Goal: Task Accomplishment & Management: Manage account settings

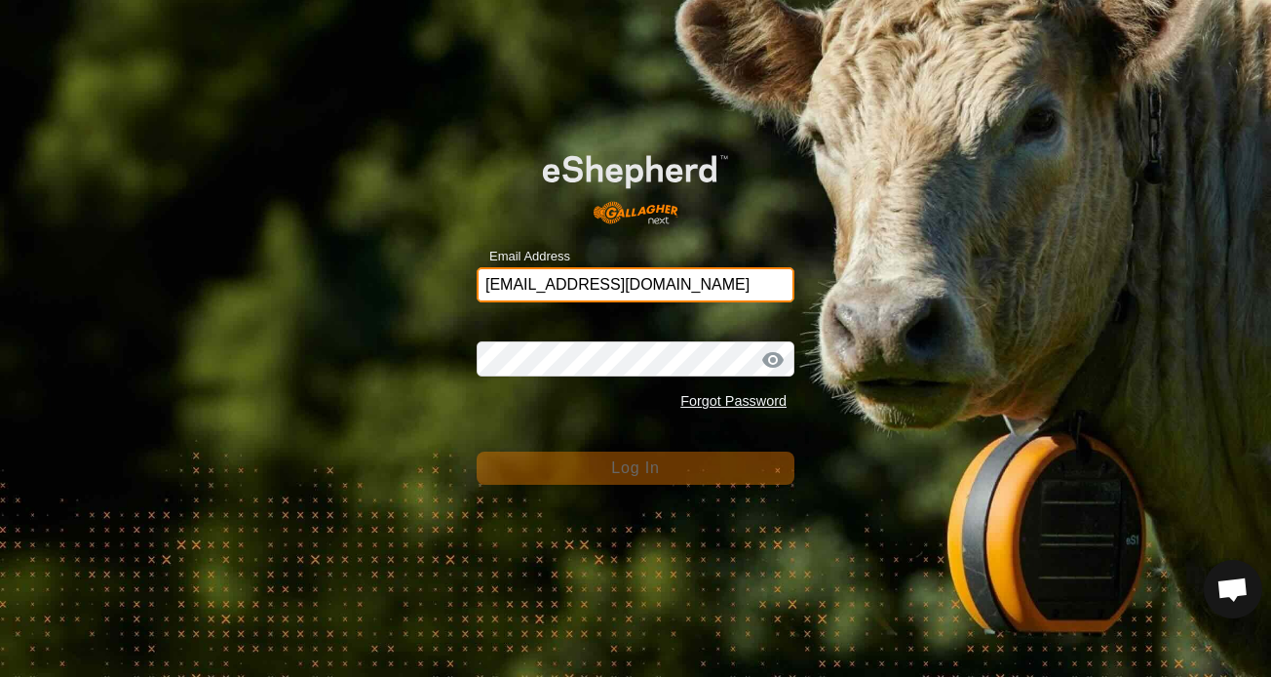
type input "[EMAIL_ADDRESS][DOMAIN_NAME]"
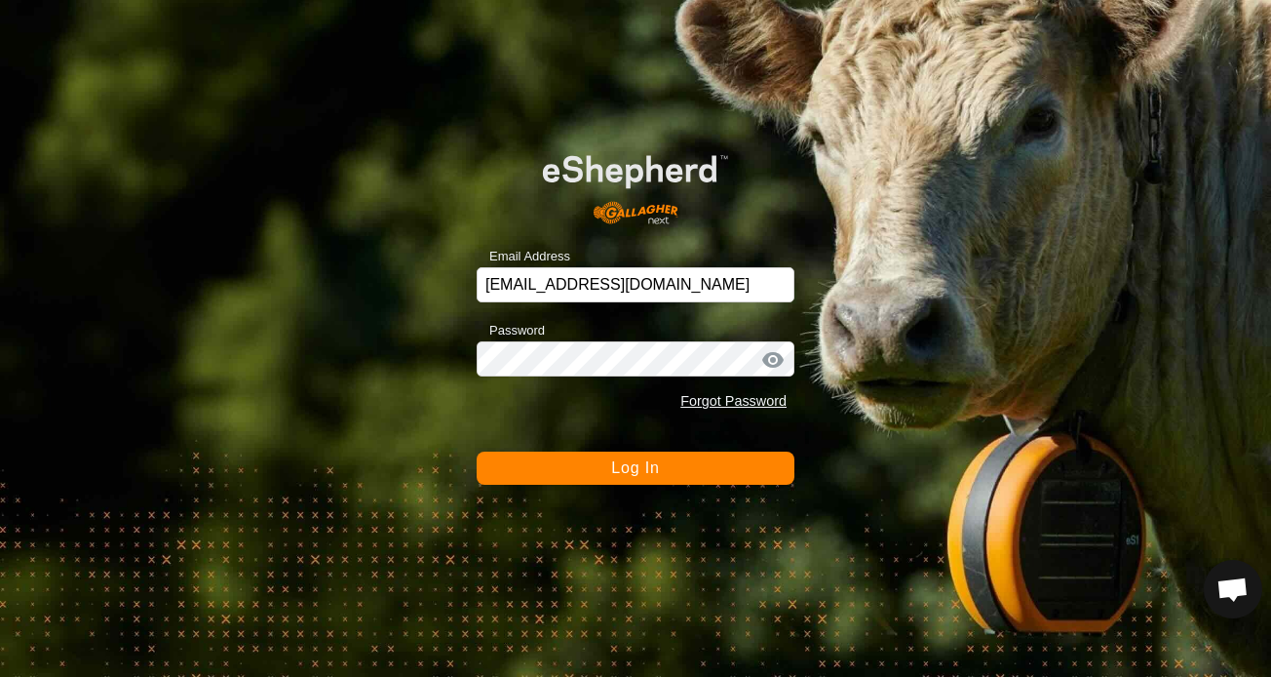
click at [779, 360] on div at bounding box center [773, 359] width 29 height 19
drag, startPoint x: 778, startPoint y: 358, endPoint x: 764, endPoint y: 357, distance: 13.7
click at [777, 358] on div at bounding box center [773, 359] width 29 height 19
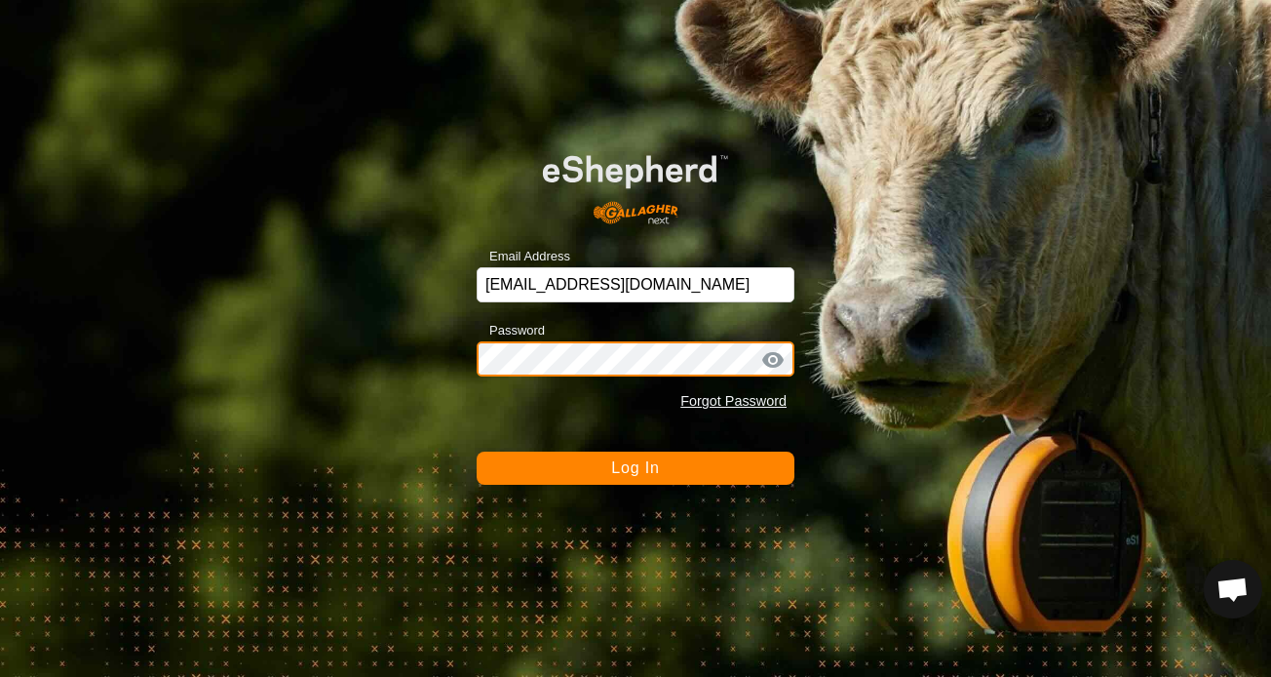
click at [636, 467] on button "Log In" at bounding box center [636, 467] width 318 height 33
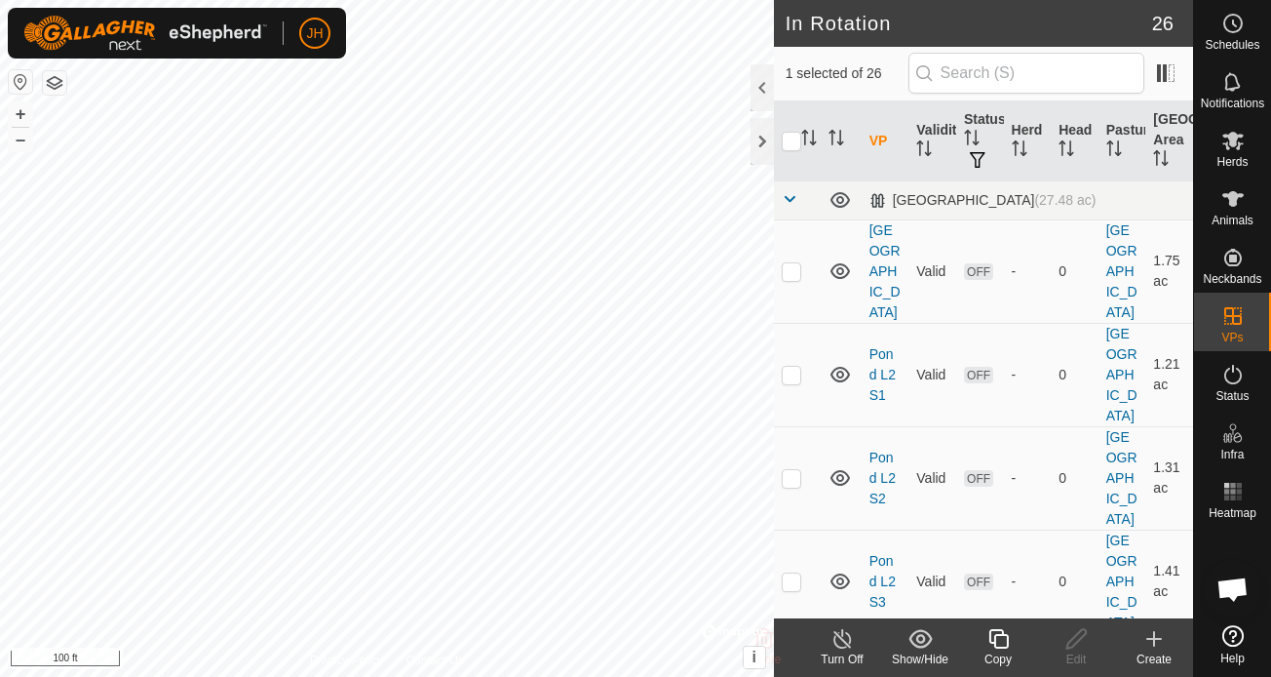
click at [1003, 644] on icon at bounding box center [999, 638] width 24 height 23
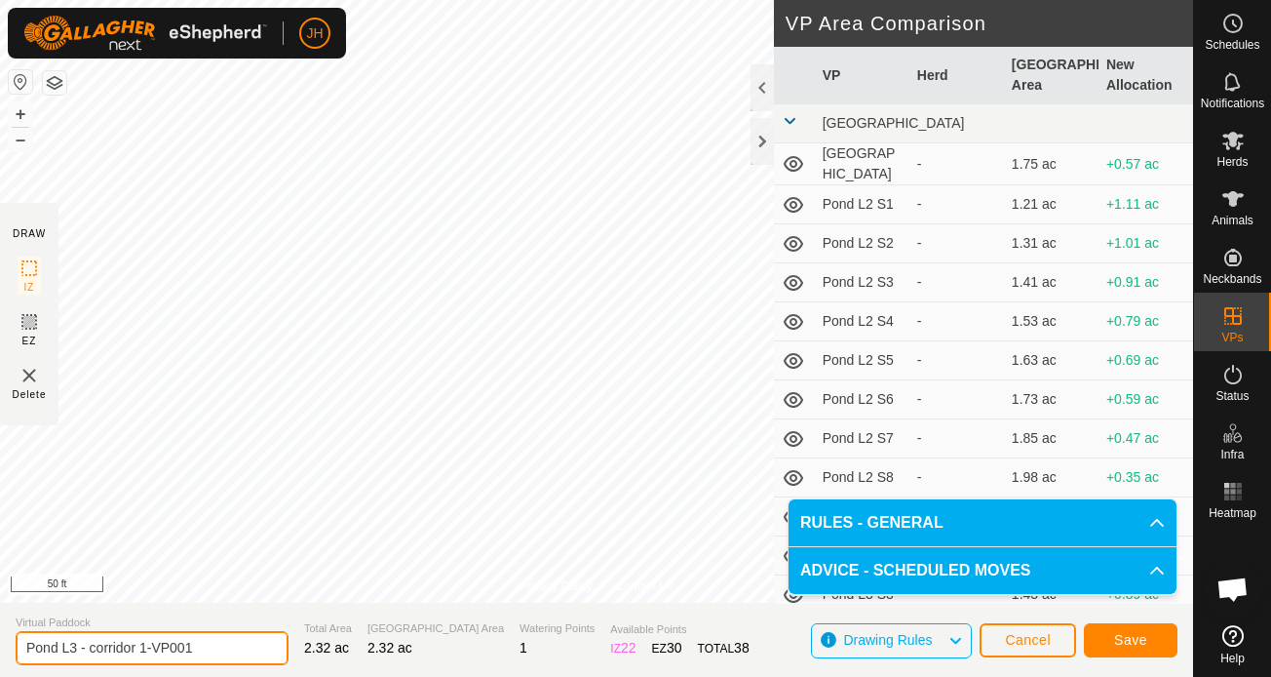
click at [208, 640] on input "Pond L3 - corridor 1-VP001" at bounding box center [152, 648] width 273 height 34
type input "Pond L3 - corridor 2"
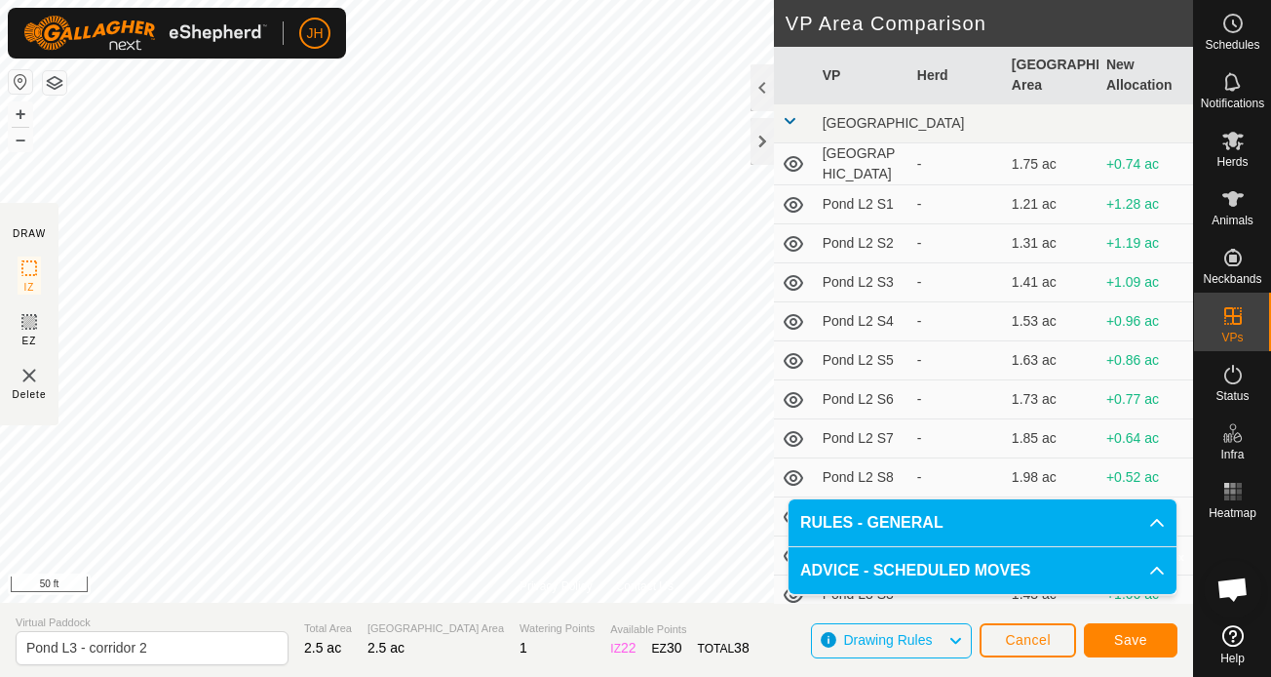
click at [1116, 636] on span "Save" at bounding box center [1130, 640] width 33 height 16
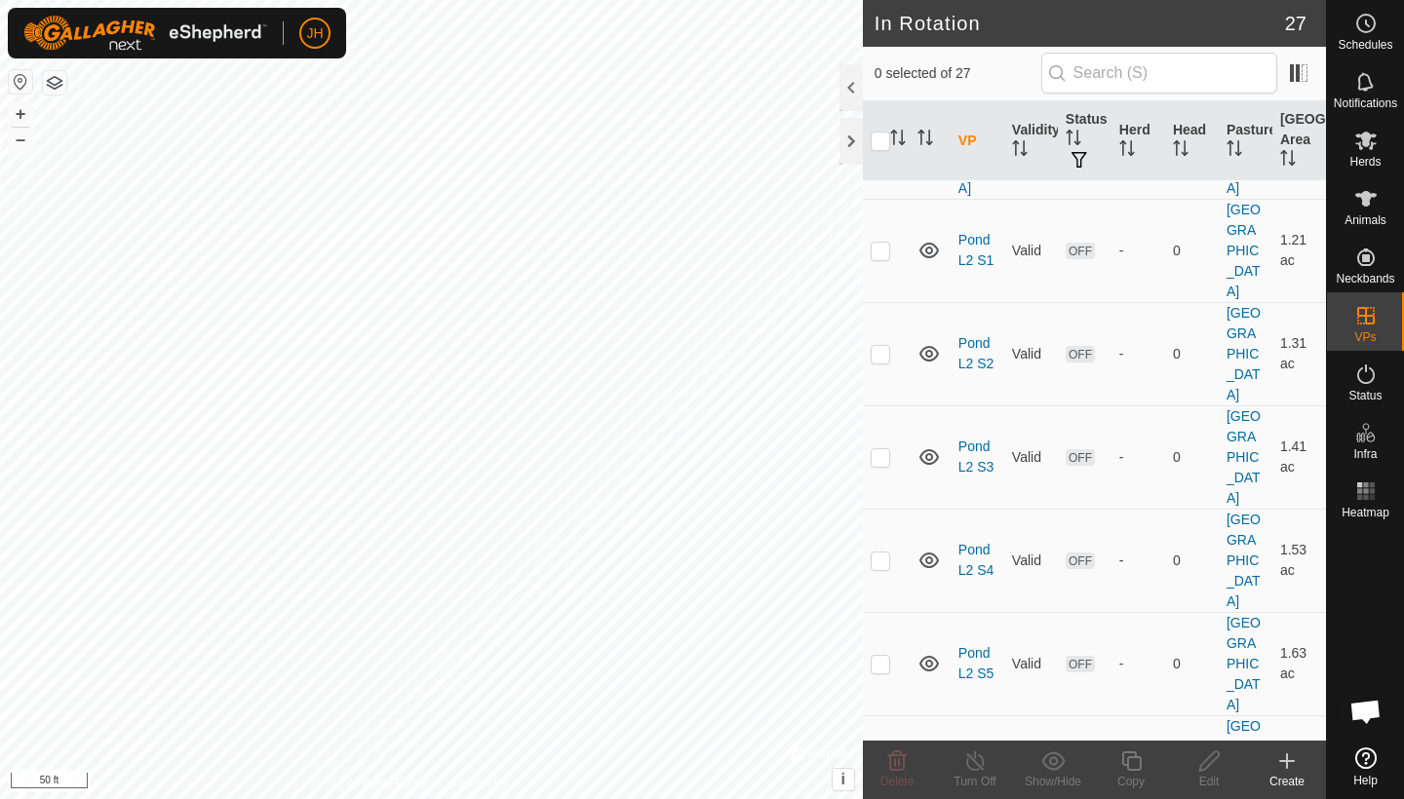
scroll to position [132, 0]
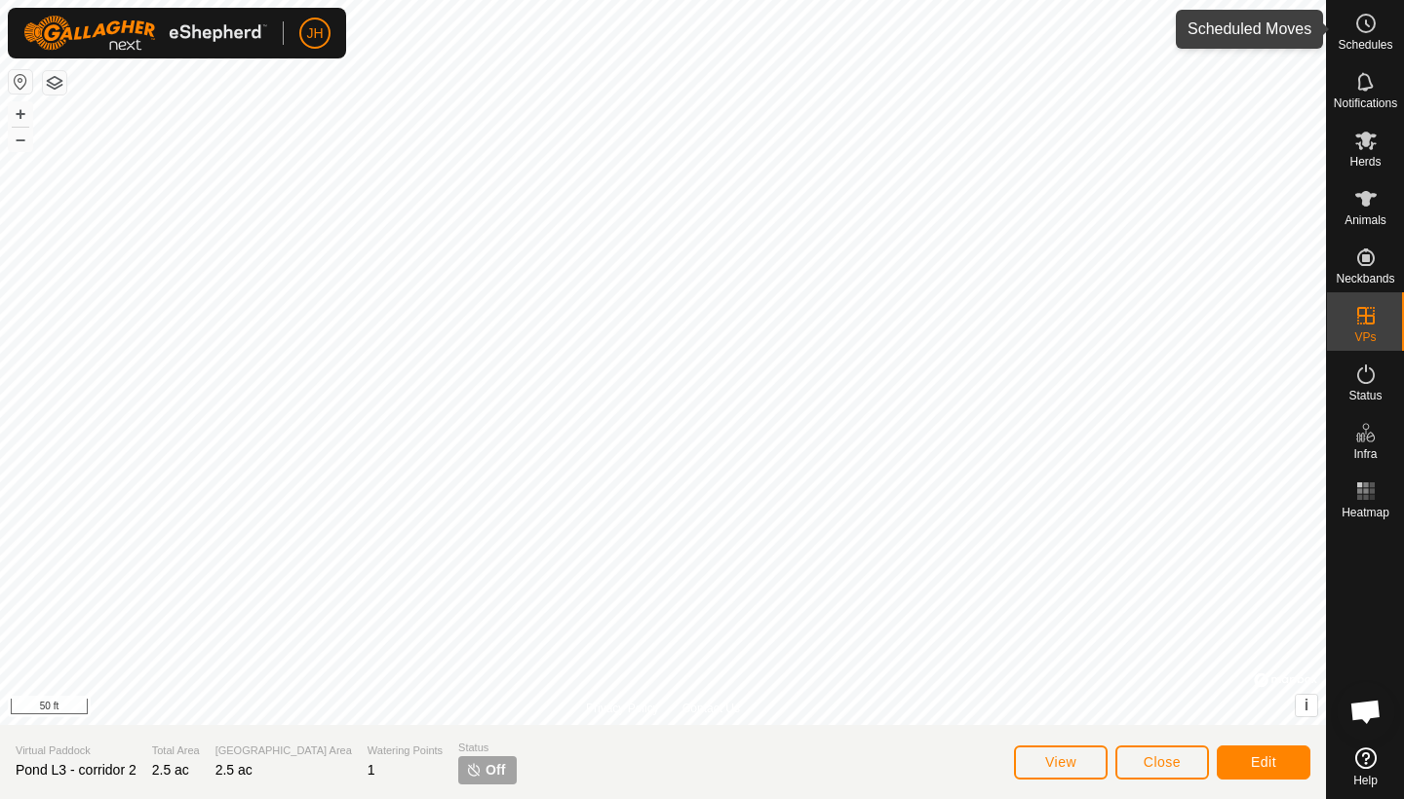
click at [1270, 40] on span "Schedules" at bounding box center [1365, 45] width 55 height 12
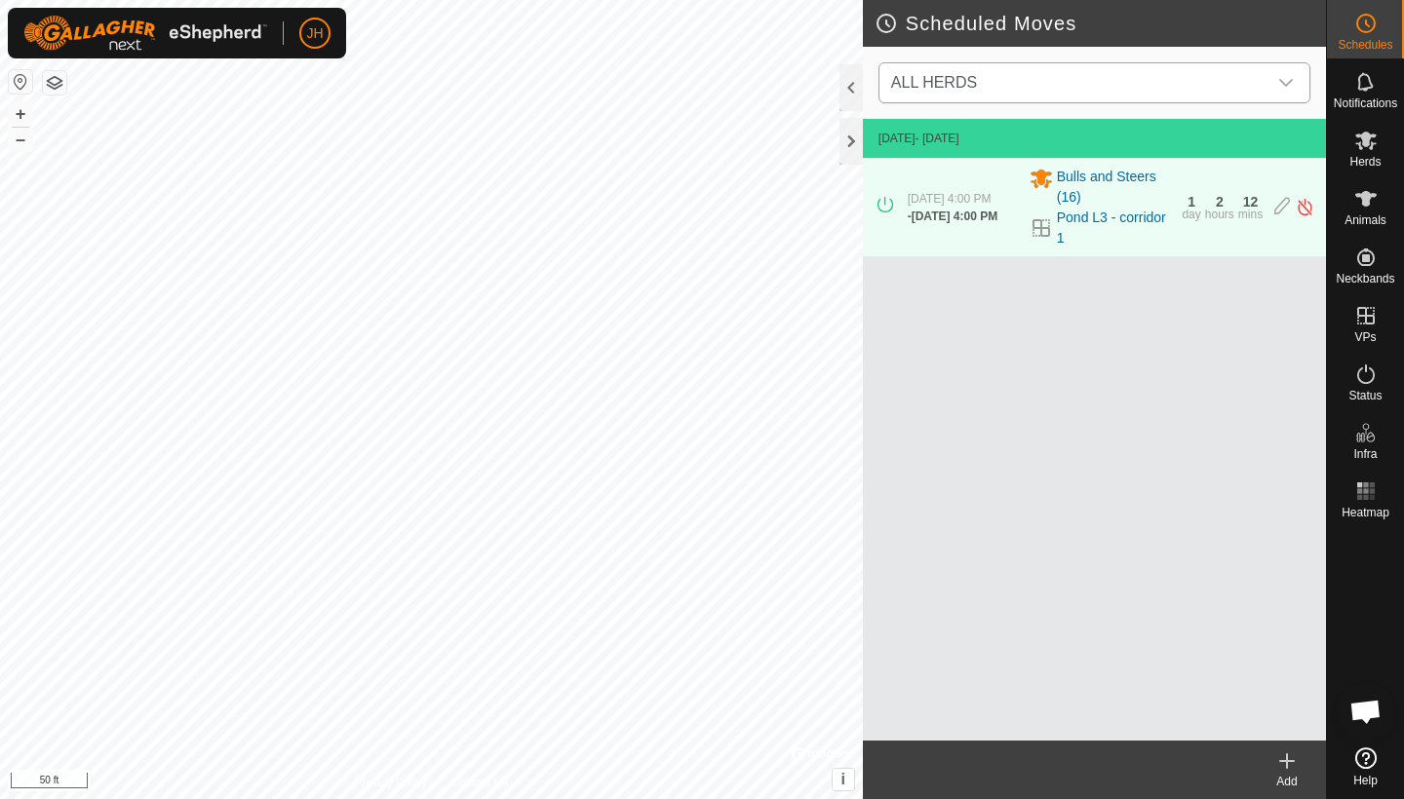
click at [1270, 87] on div "dropdown trigger" at bounding box center [1285, 82] width 39 height 39
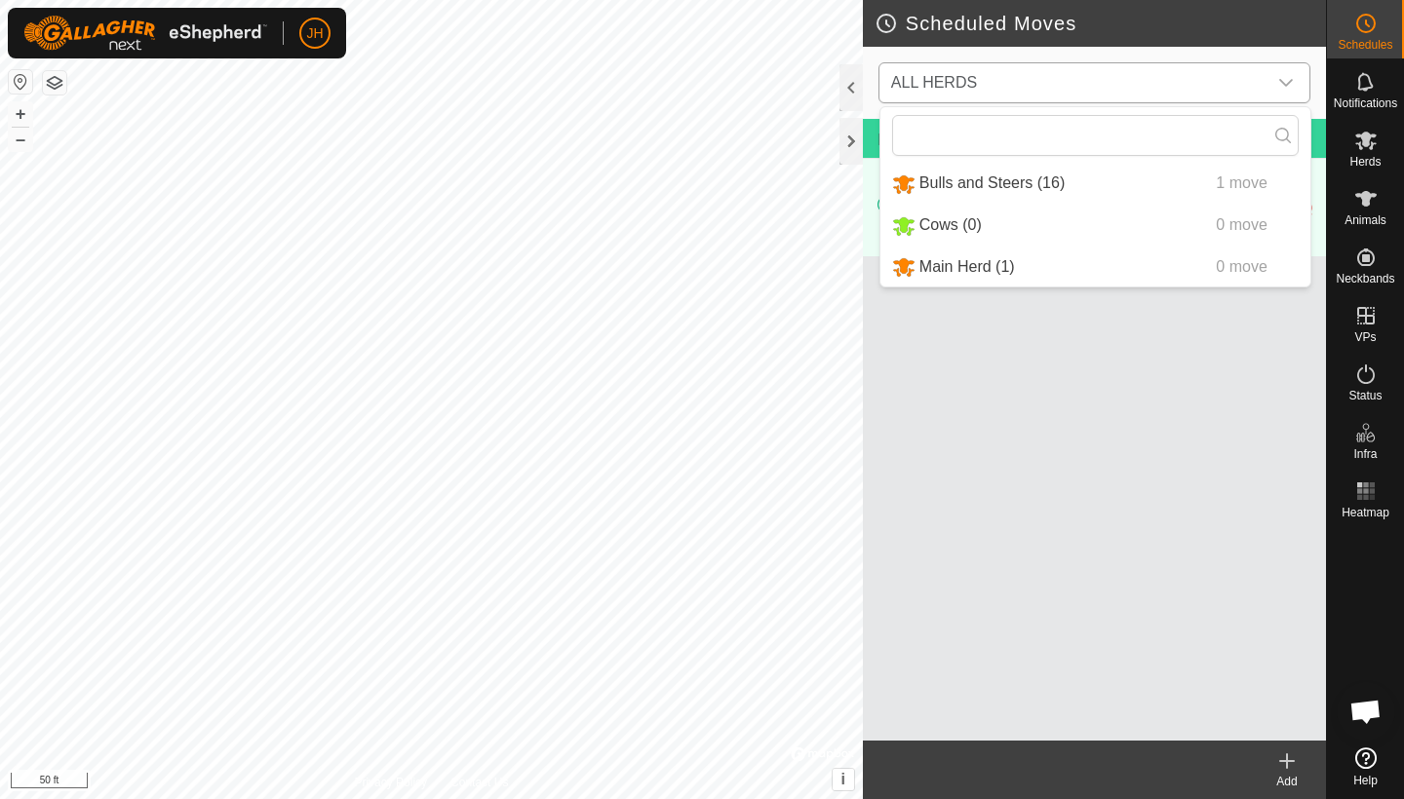
click at [1019, 175] on li "Bulls and Steers (16) 1 move" at bounding box center [1095, 184] width 430 height 40
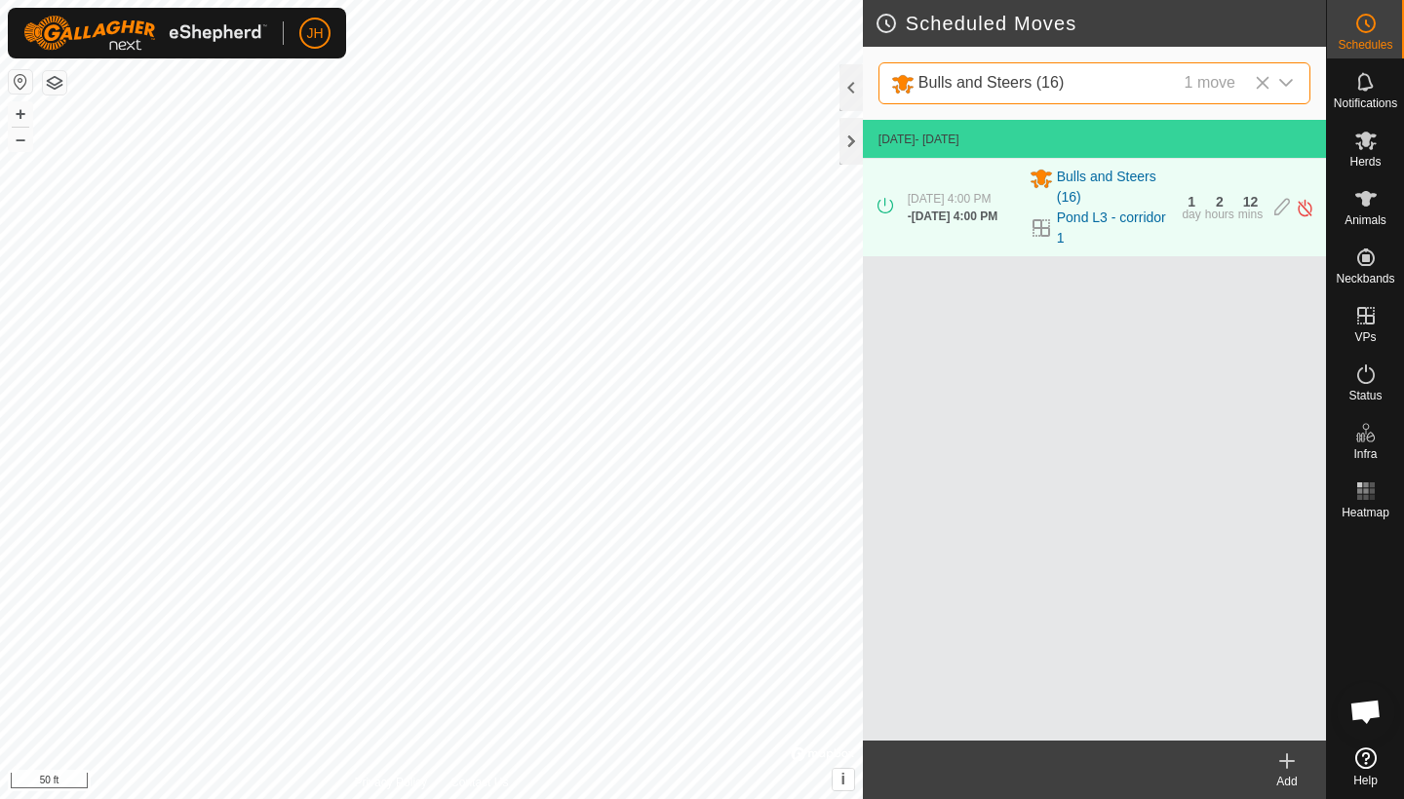
click at [1270, 676] on icon at bounding box center [1286, 761] width 23 height 23
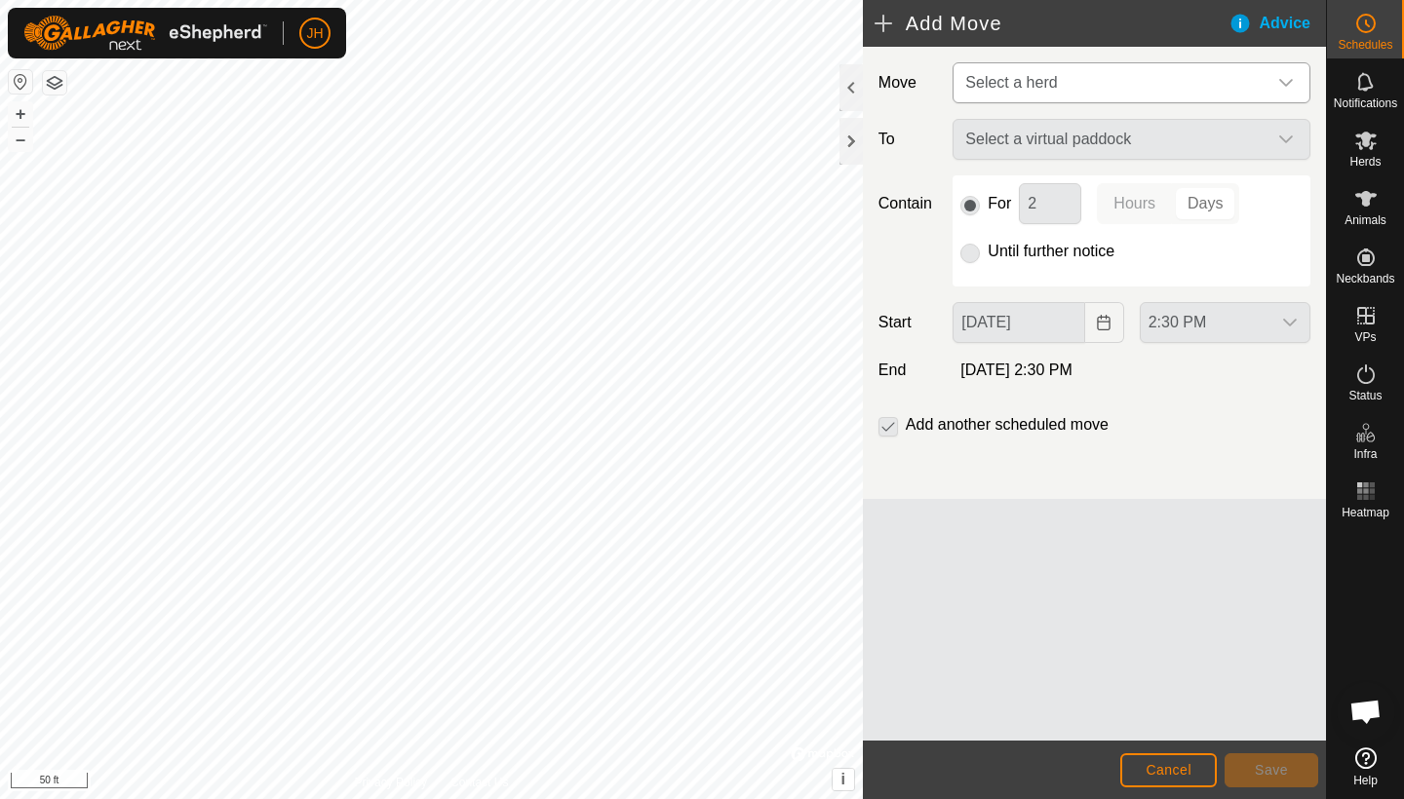
click at [1119, 80] on span "Select a herd" at bounding box center [1111, 82] width 309 height 39
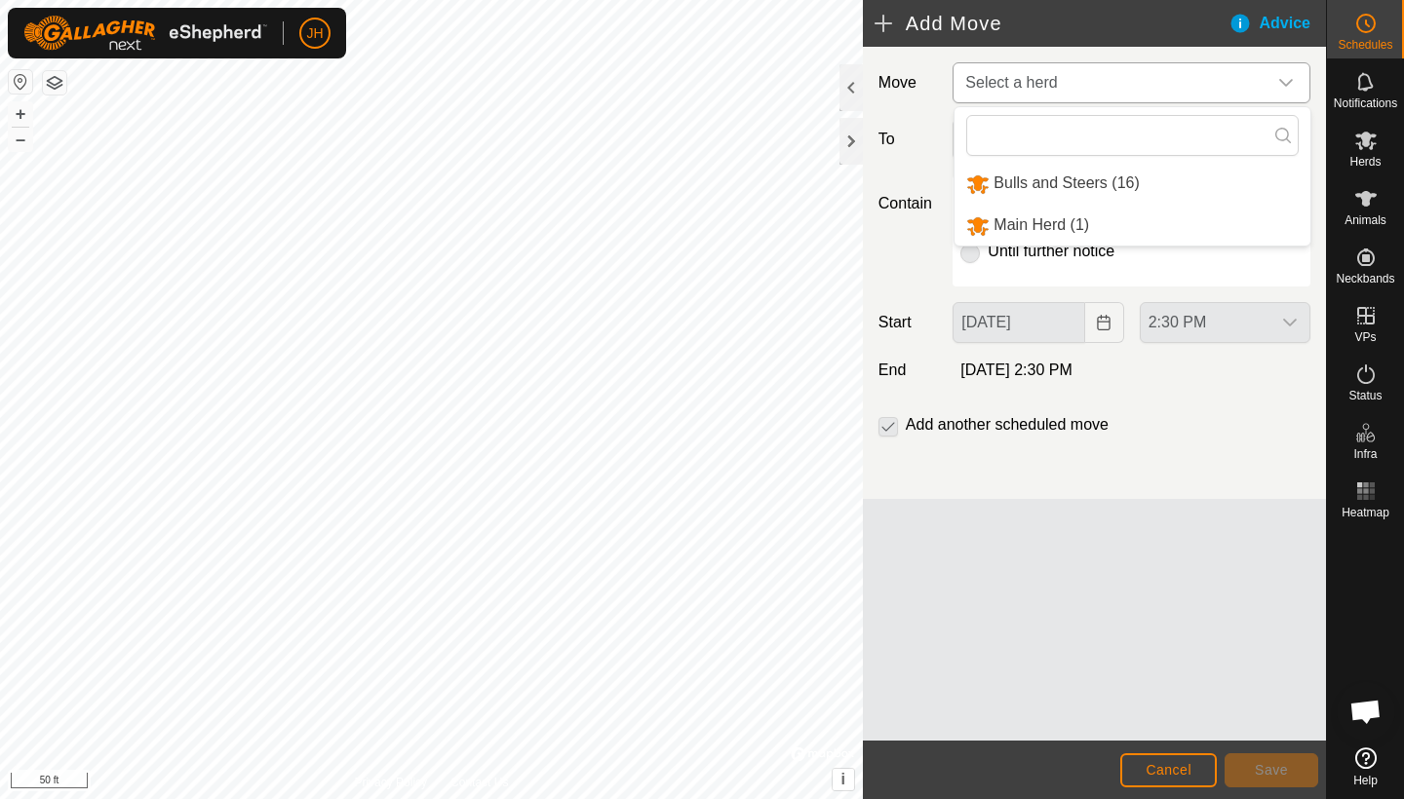
click at [1076, 179] on li "Bulls and Steers (16)" at bounding box center [1132, 184] width 356 height 40
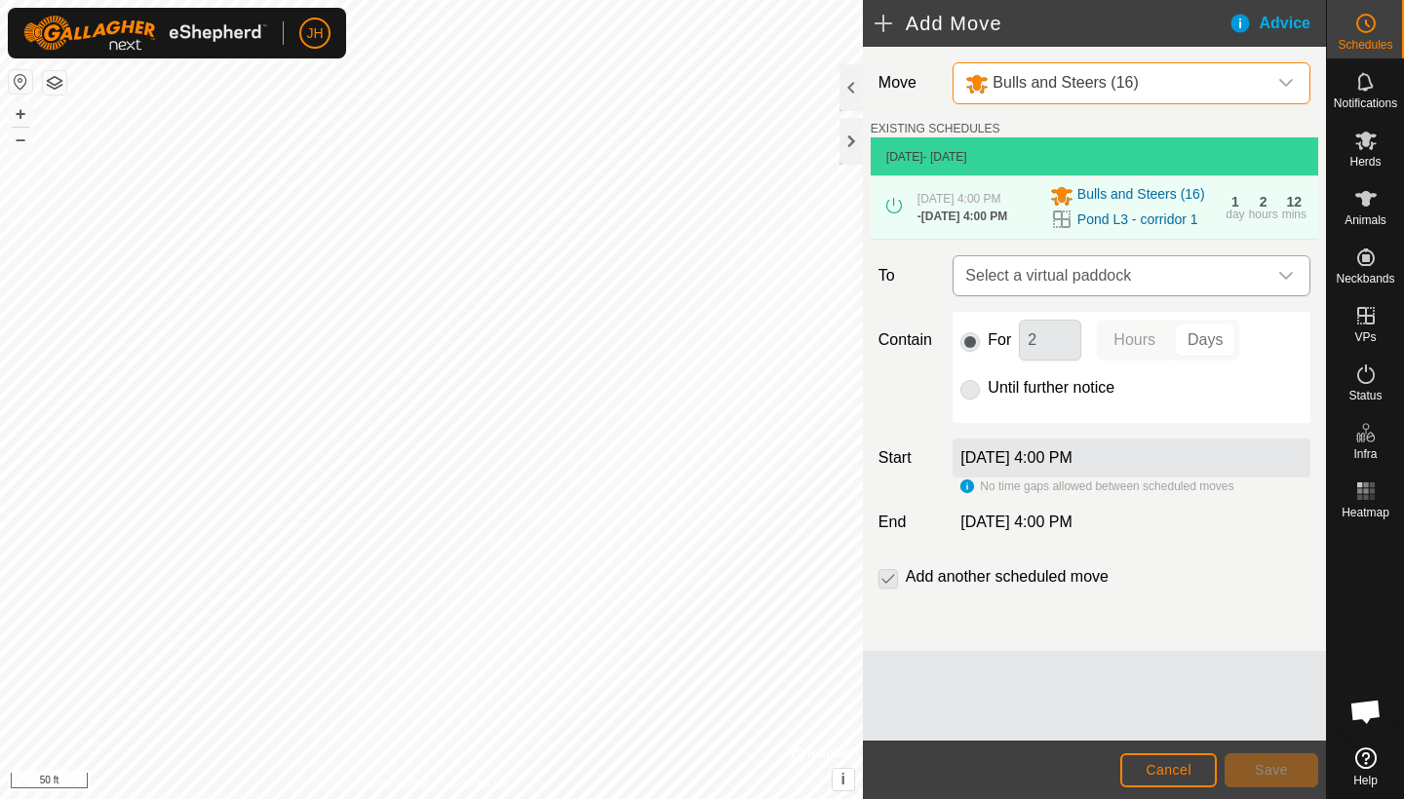
click at [1074, 295] on span "Select a virtual paddock" at bounding box center [1111, 275] width 309 height 39
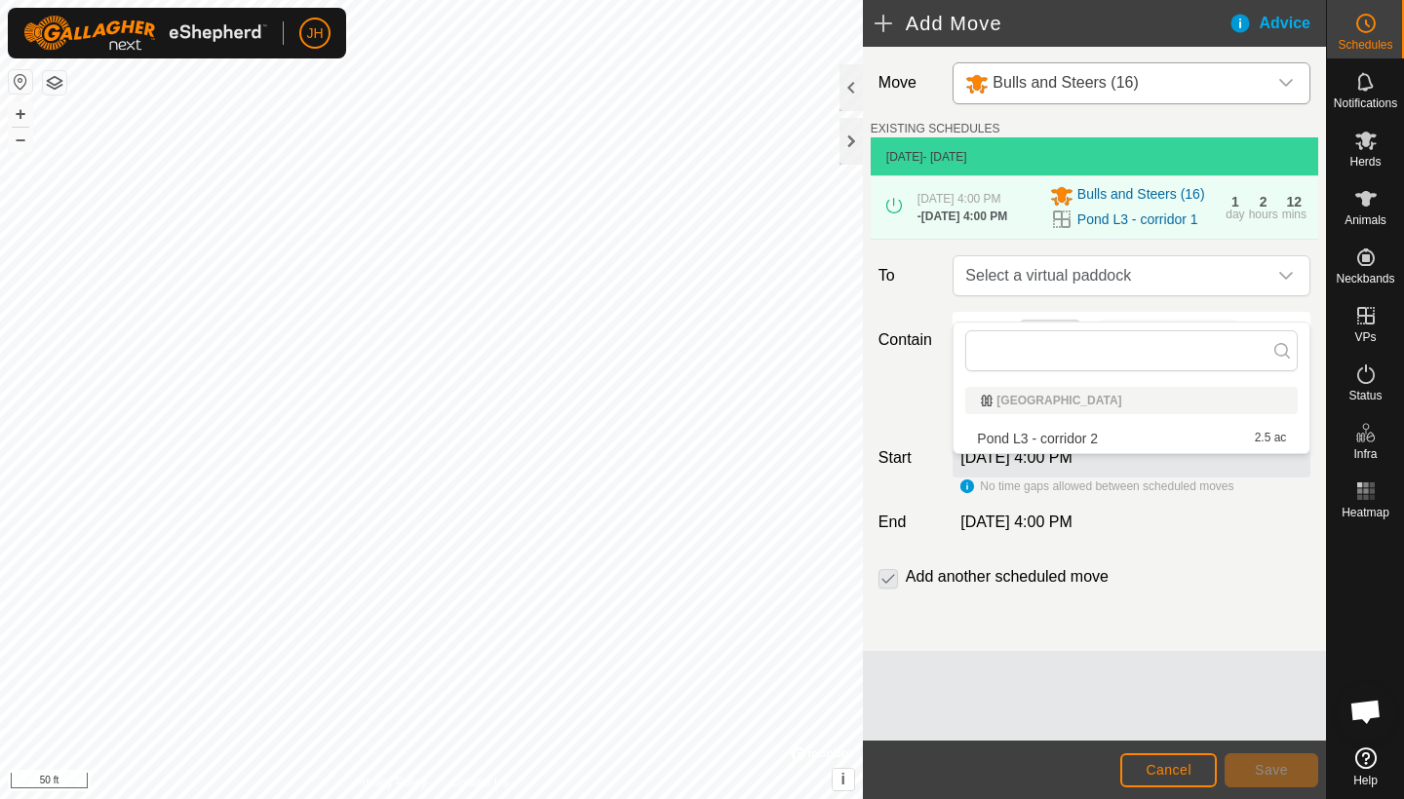
click at [1074, 438] on li "Pond L3 - corridor 2 2.5 ac" at bounding box center [1131, 438] width 332 height 29
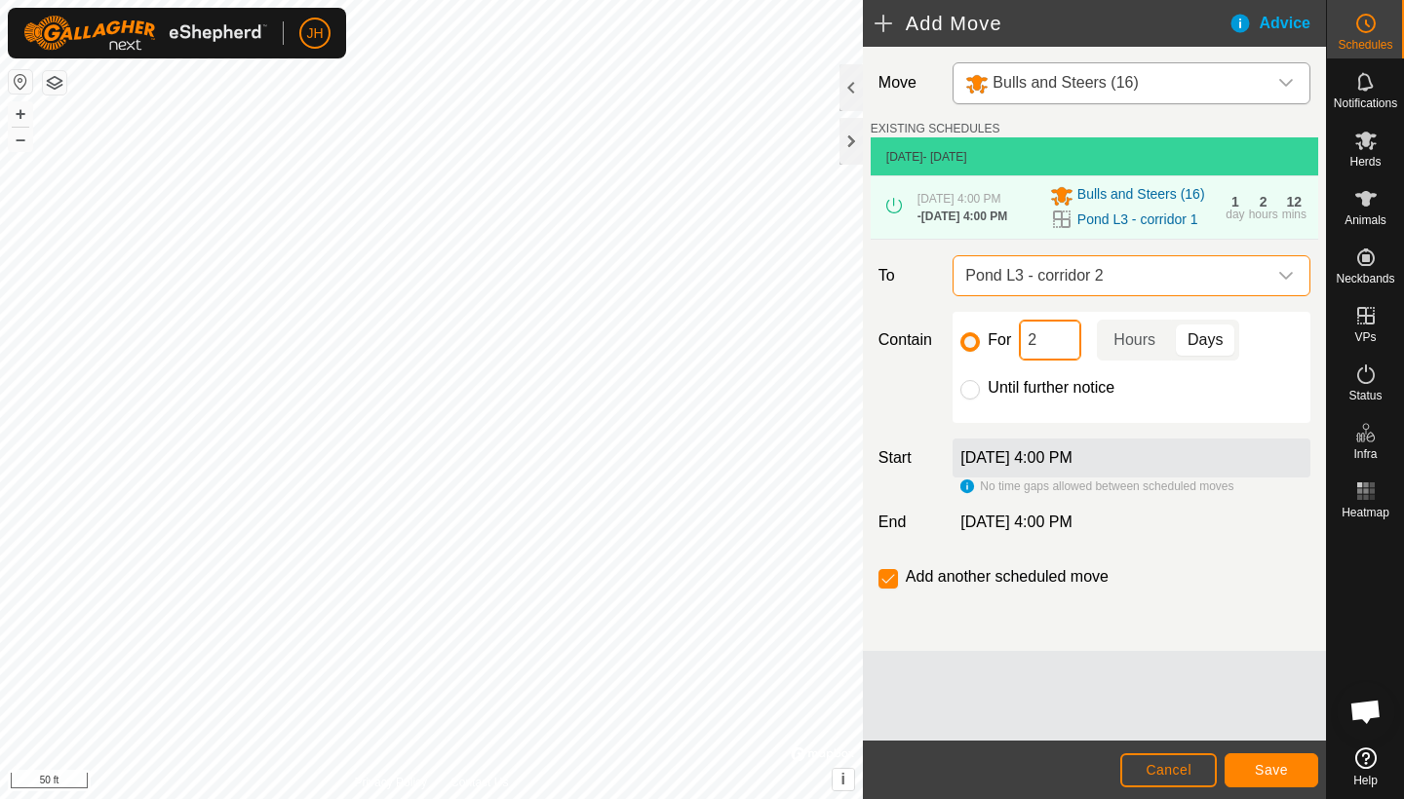
click at [1055, 361] on input "2" at bounding box center [1050, 340] width 62 height 41
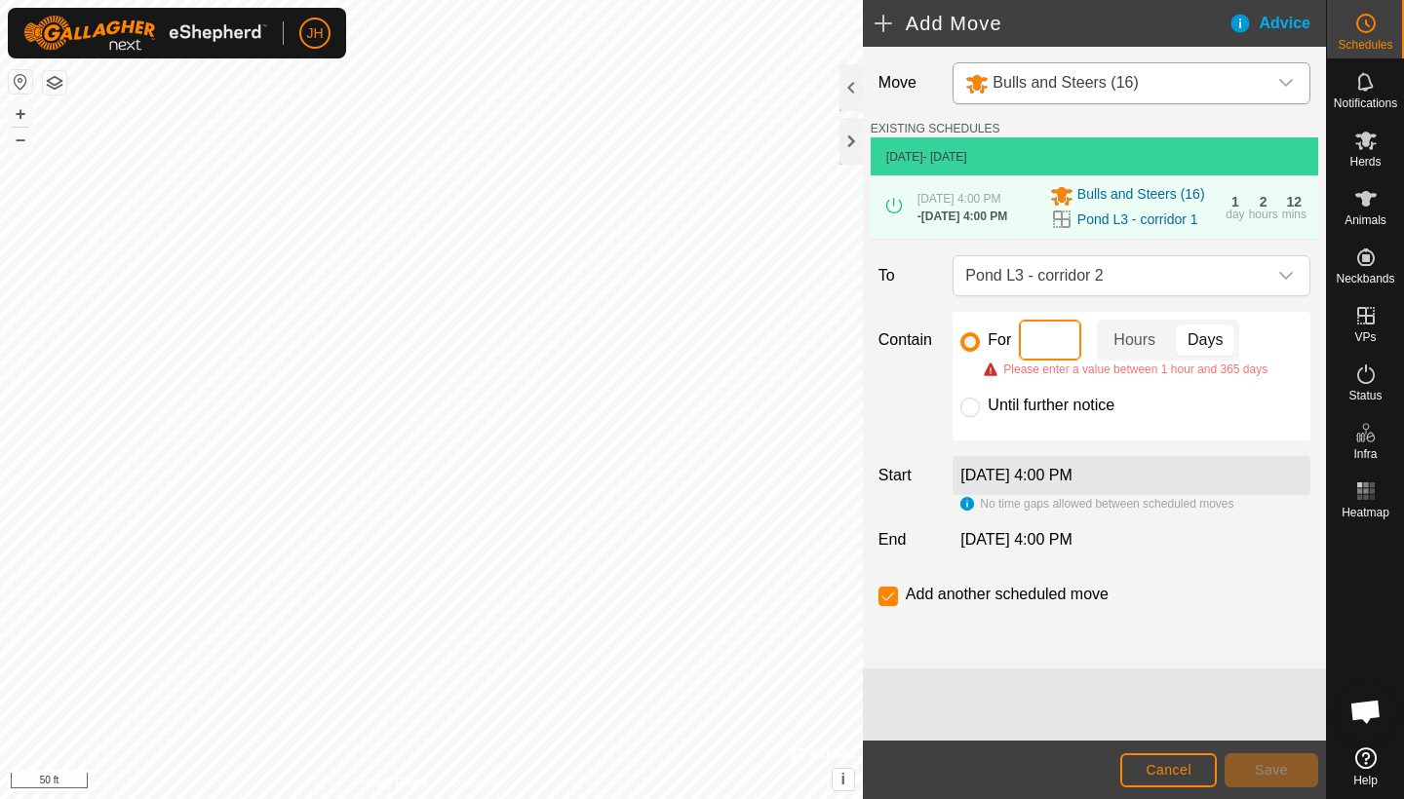
type input "1"
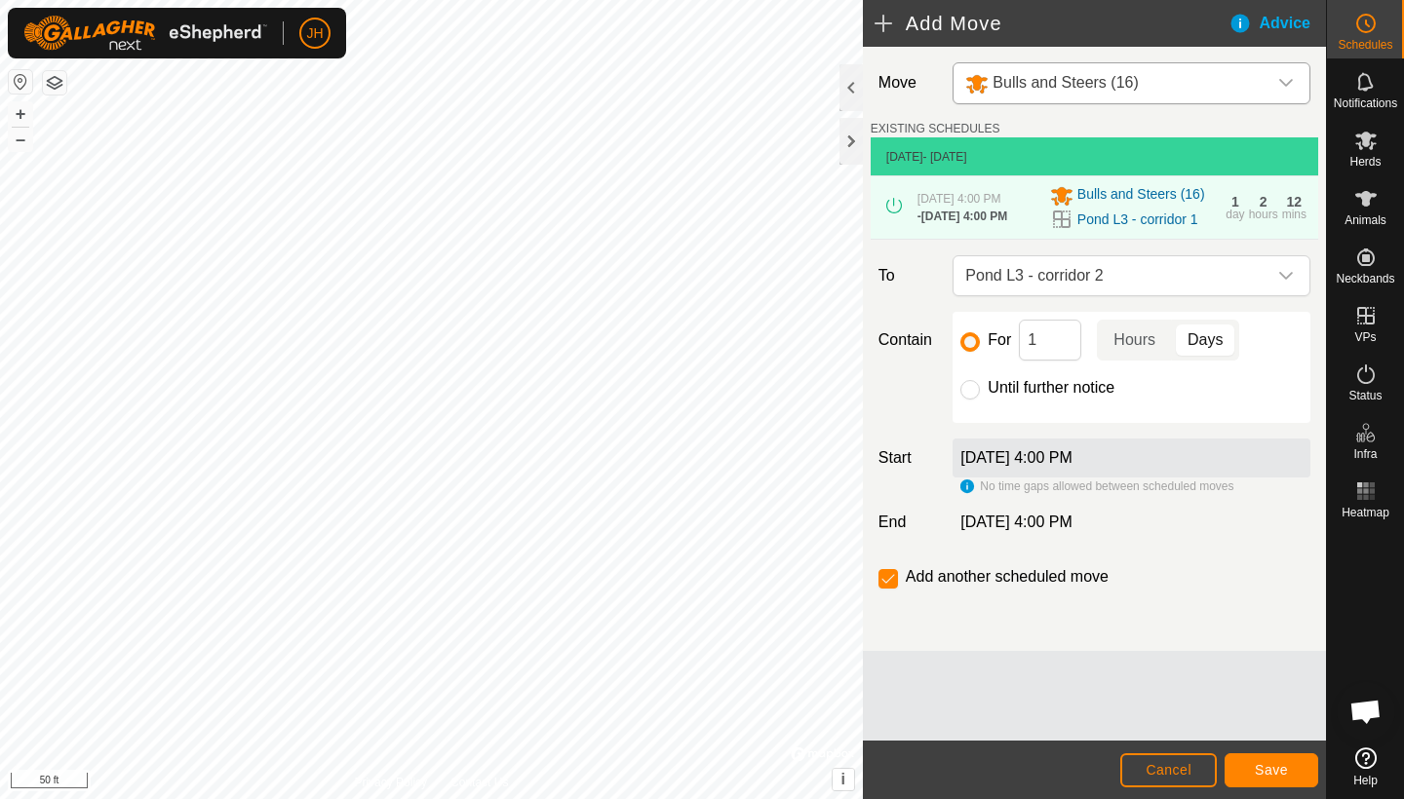
click at [1071, 466] on label "[DATE] 4:00 PM" at bounding box center [1015, 457] width 111 height 17
click at [1122, 220] on link "Pond L3 - corridor 1" at bounding box center [1137, 220] width 121 height 20
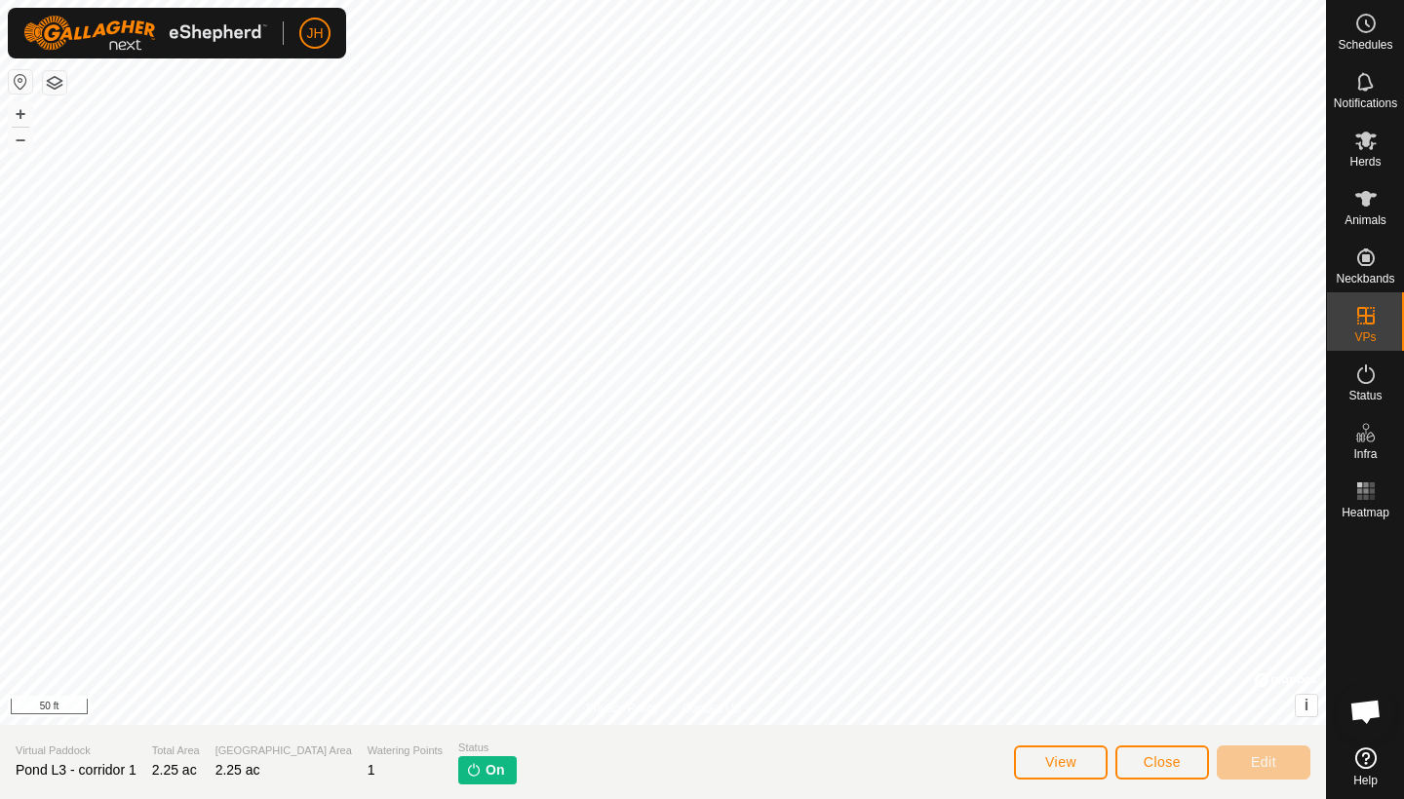
click at [1082, 676] on button "View" at bounding box center [1061, 763] width 94 height 34
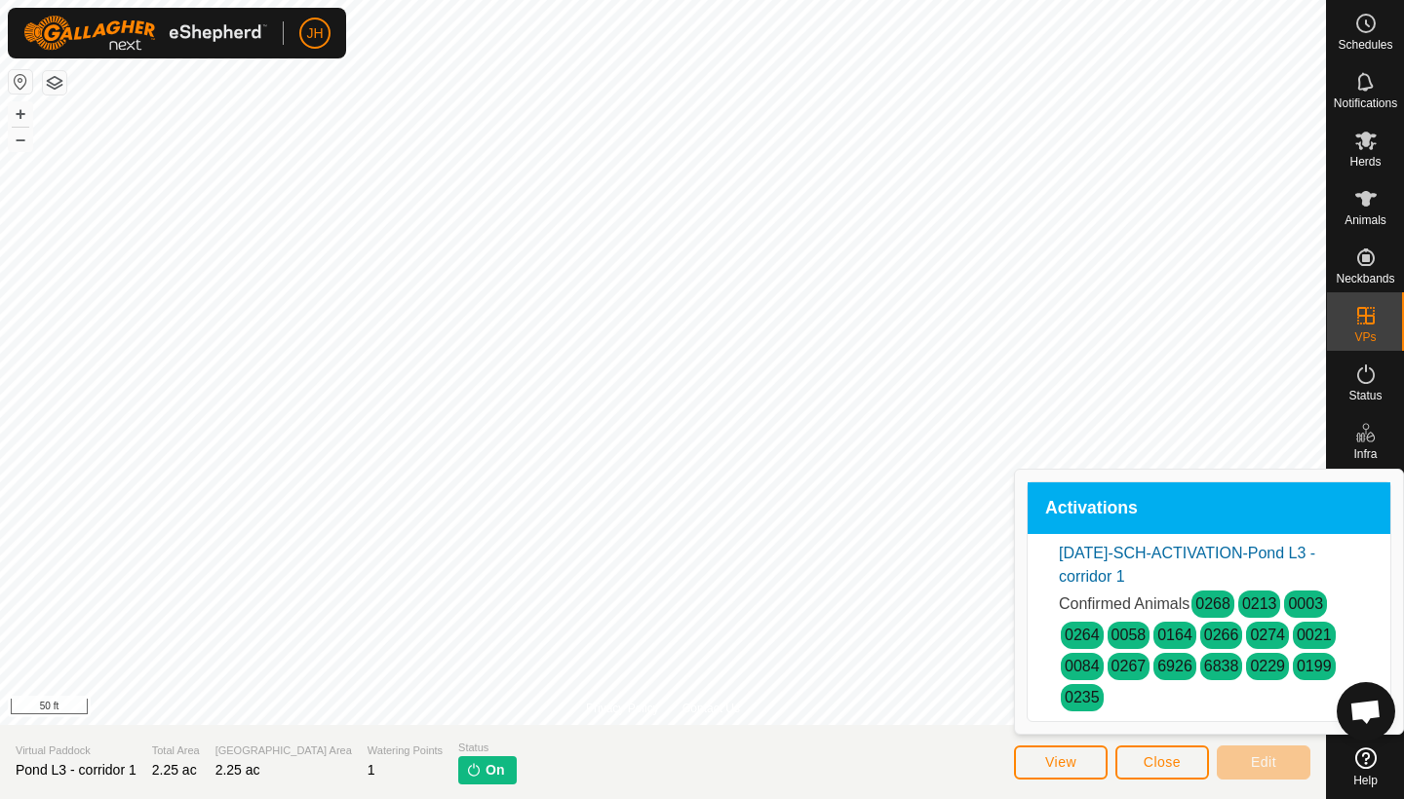
click at [1192, 551] on link "[DATE]-SCH-ACTIVATION-Pond L3 - corridor 1" at bounding box center [1187, 565] width 256 height 40
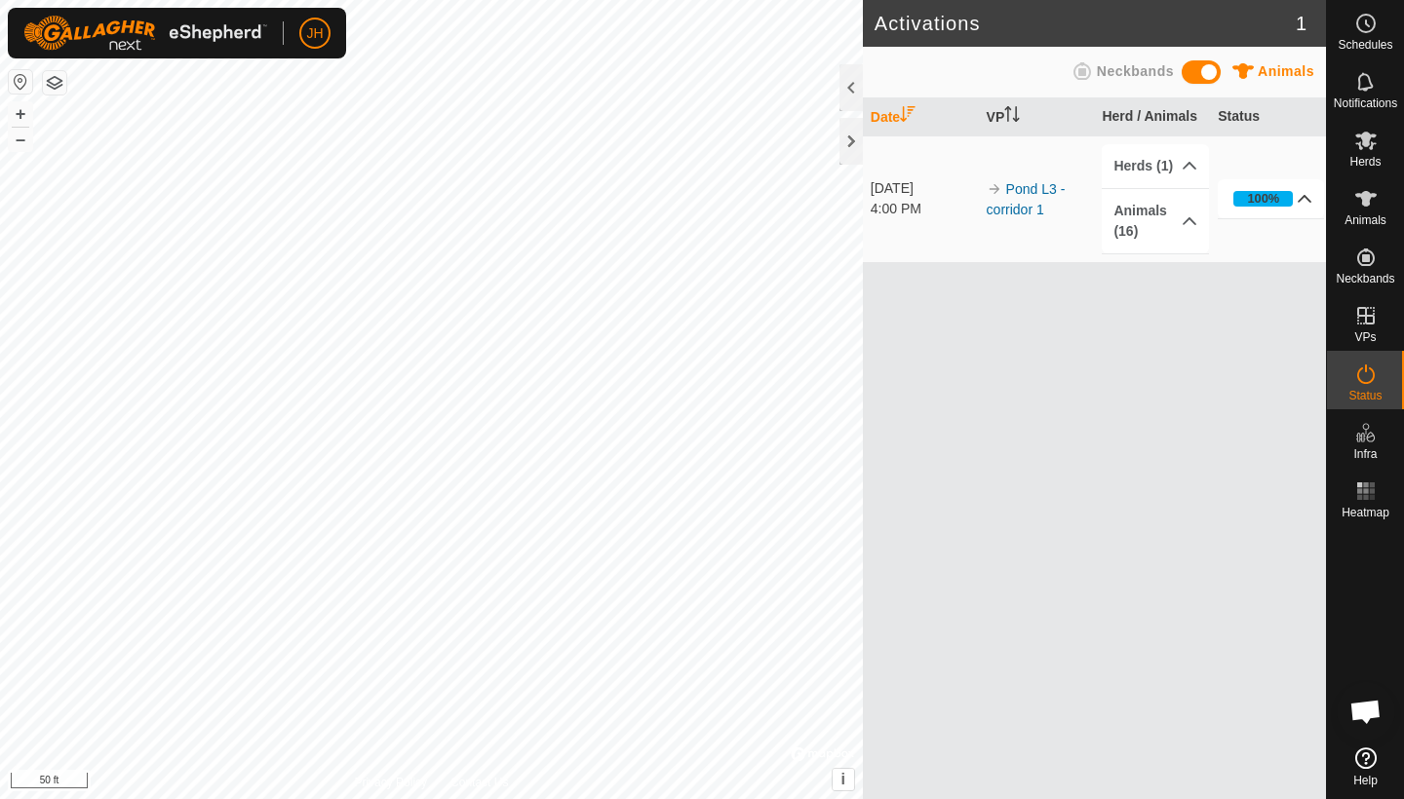
click at [1270, 200] on p-accordion-header "100%" at bounding box center [1271, 198] width 106 height 39
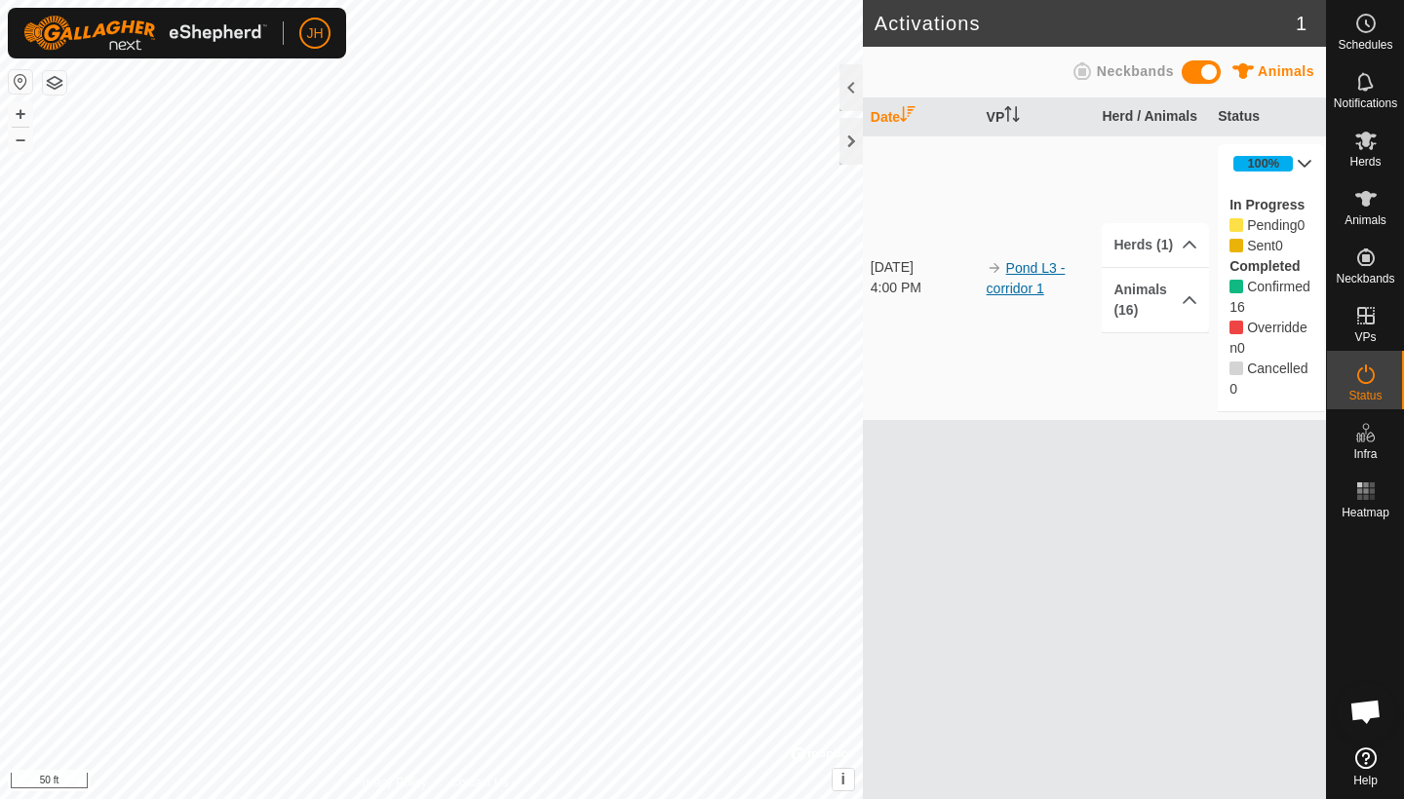
click at [1026, 290] on link "Pond L3 - corridor 1" at bounding box center [1026, 278] width 79 height 36
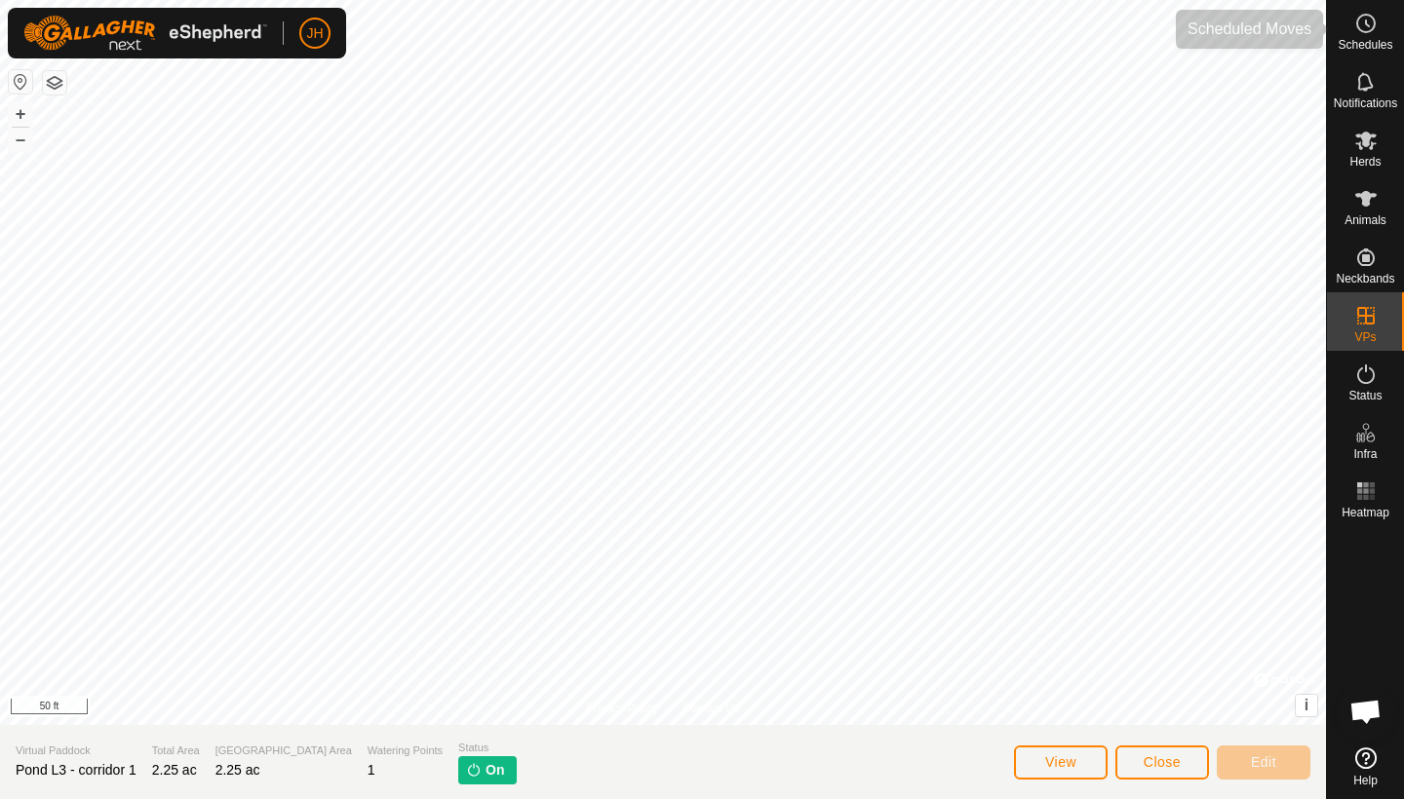
click at [1270, 35] on es-schedule-vp-svg-icon at bounding box center [1365, 23] width 35 height 31
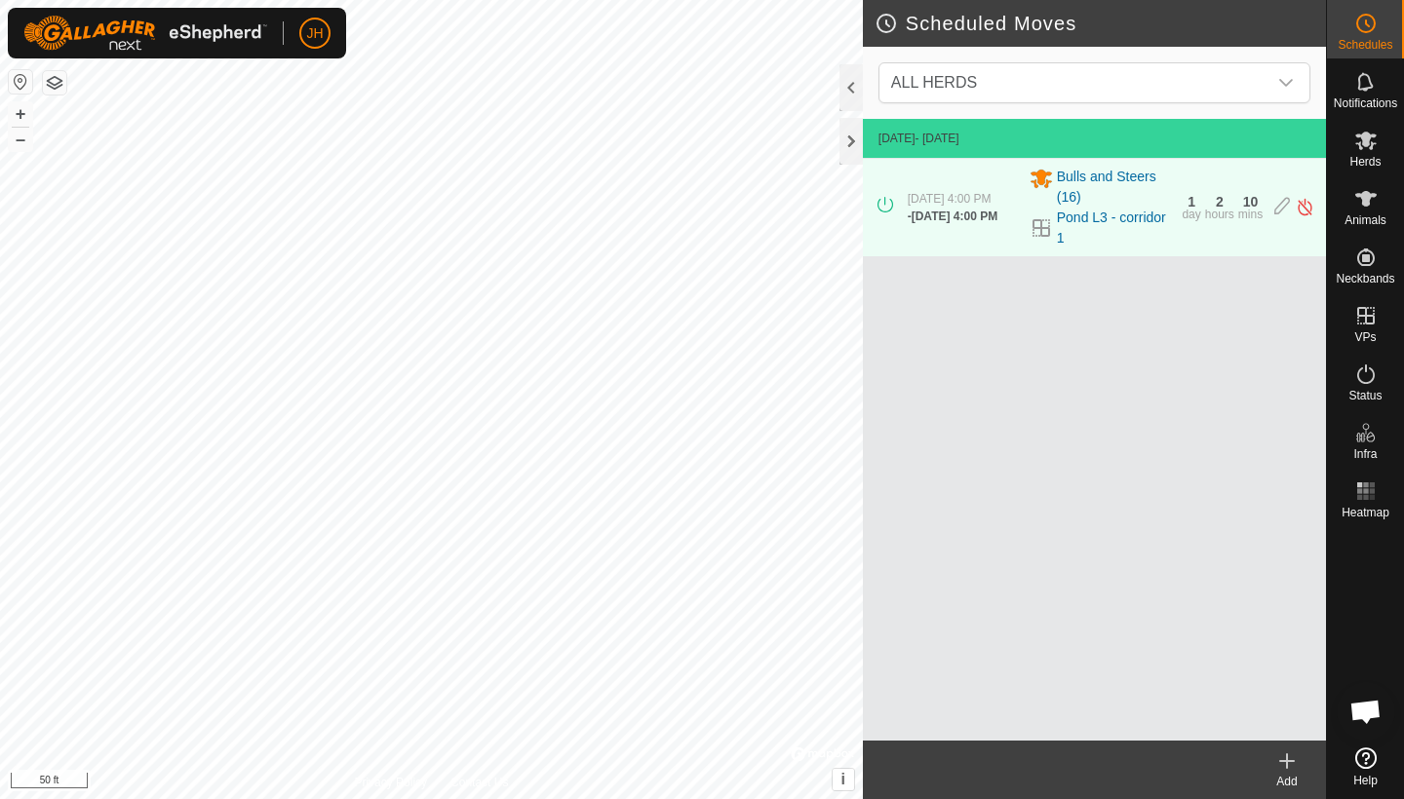
click at [992, 225] on div "- [DATE] 4:00 PM" at bounding box center [953, 217] width 90 height 18
click at [1047, 228] on icon at bounding box center [1041, 228] width 18 height 18
click at [1270, 205] on icon at bounding box center [1282, 207] width 16 height 20
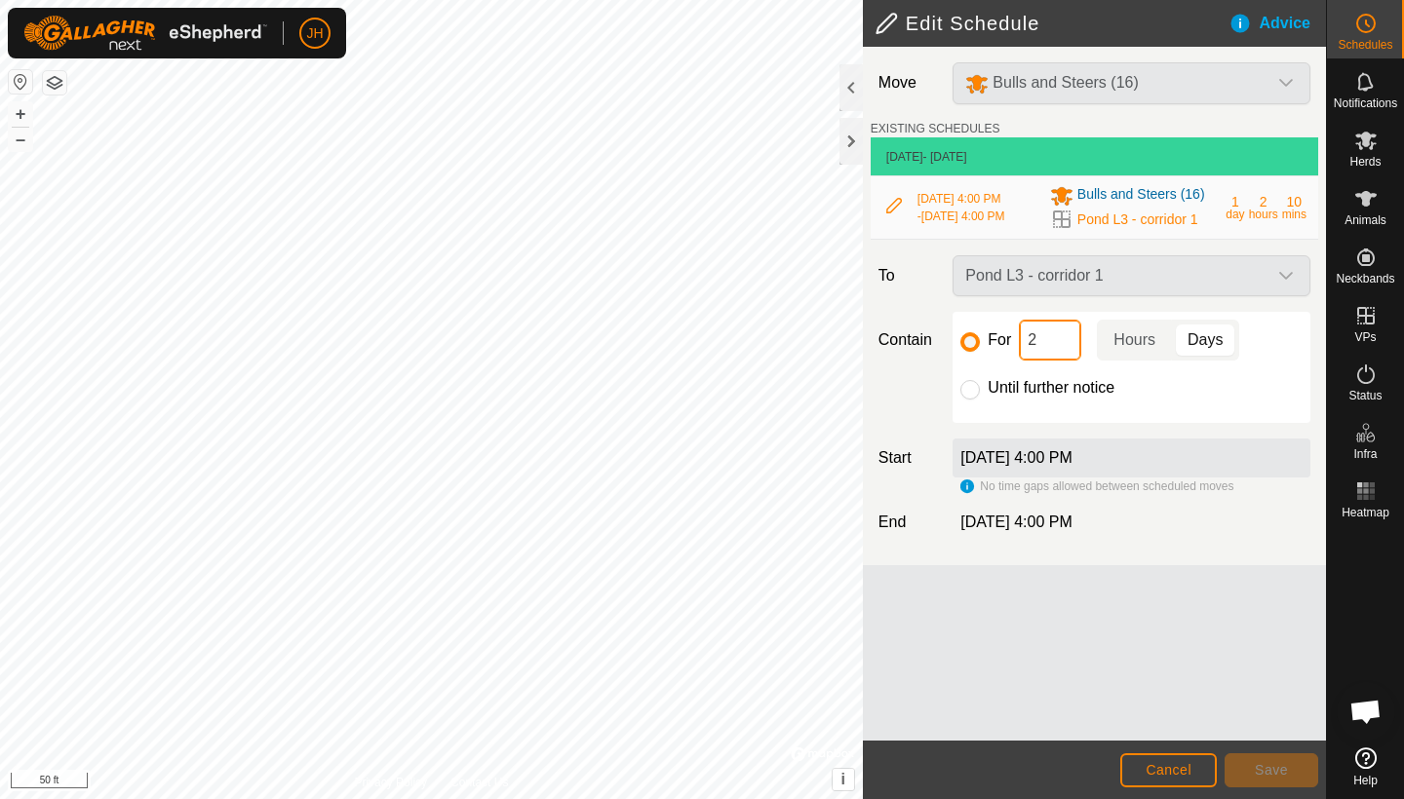
click at [1058, 361] on input "2" at bounding box center [1050, 340] width 62 height 41
type input "1"
click at [1223, 400] on div "Until further notice" at bounding box center [1131, 387] width 342 height 23
click at [1071, 530] on span "[DATE] 4:00 PM" at bounding box center [1015, 522] width 111 height 17
click at [1134, 361] on p-togglebutton "Hours" at bounding box center [1134, 340] width 75 height 41
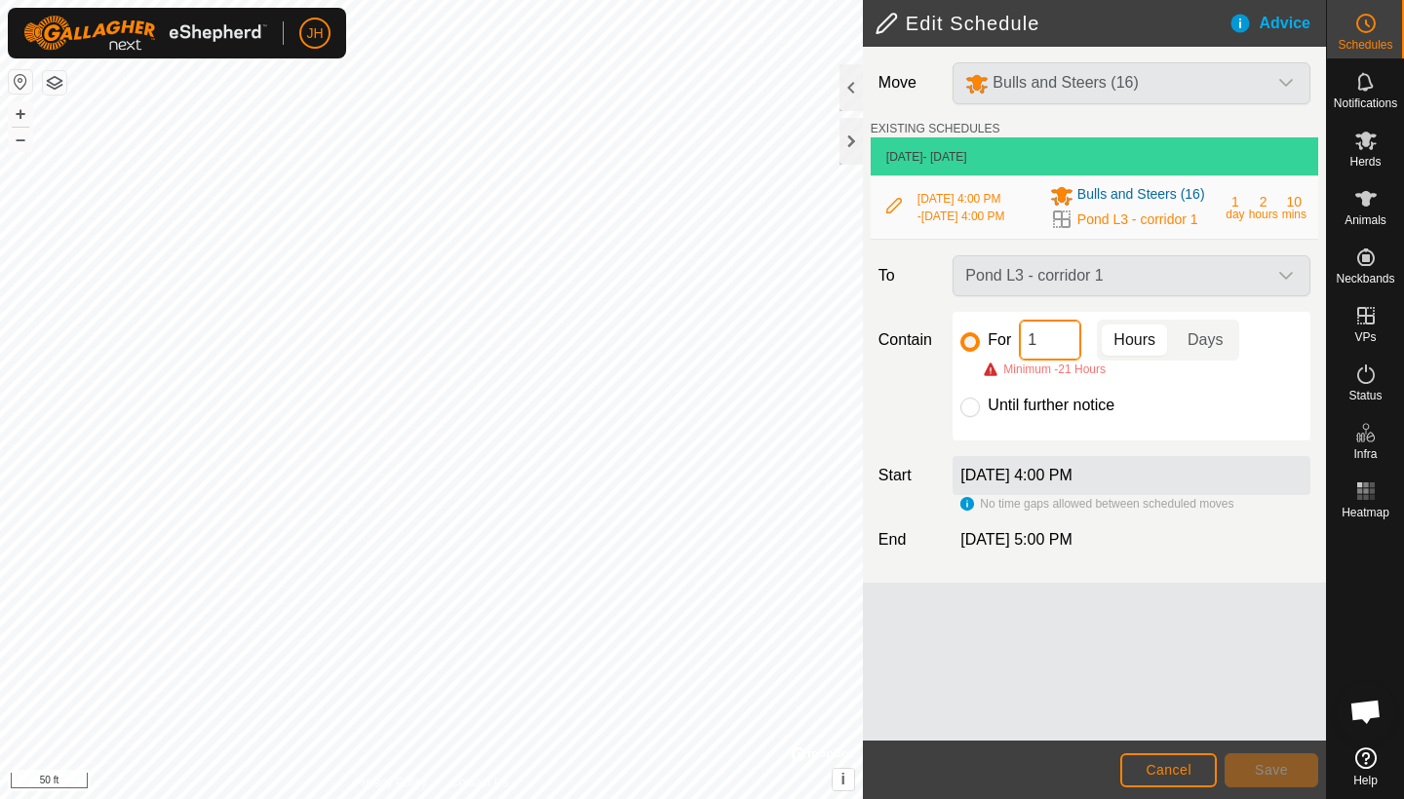
click at [1051, 361] on input "1" at bounding box center [1050, 340] width 62 height 41
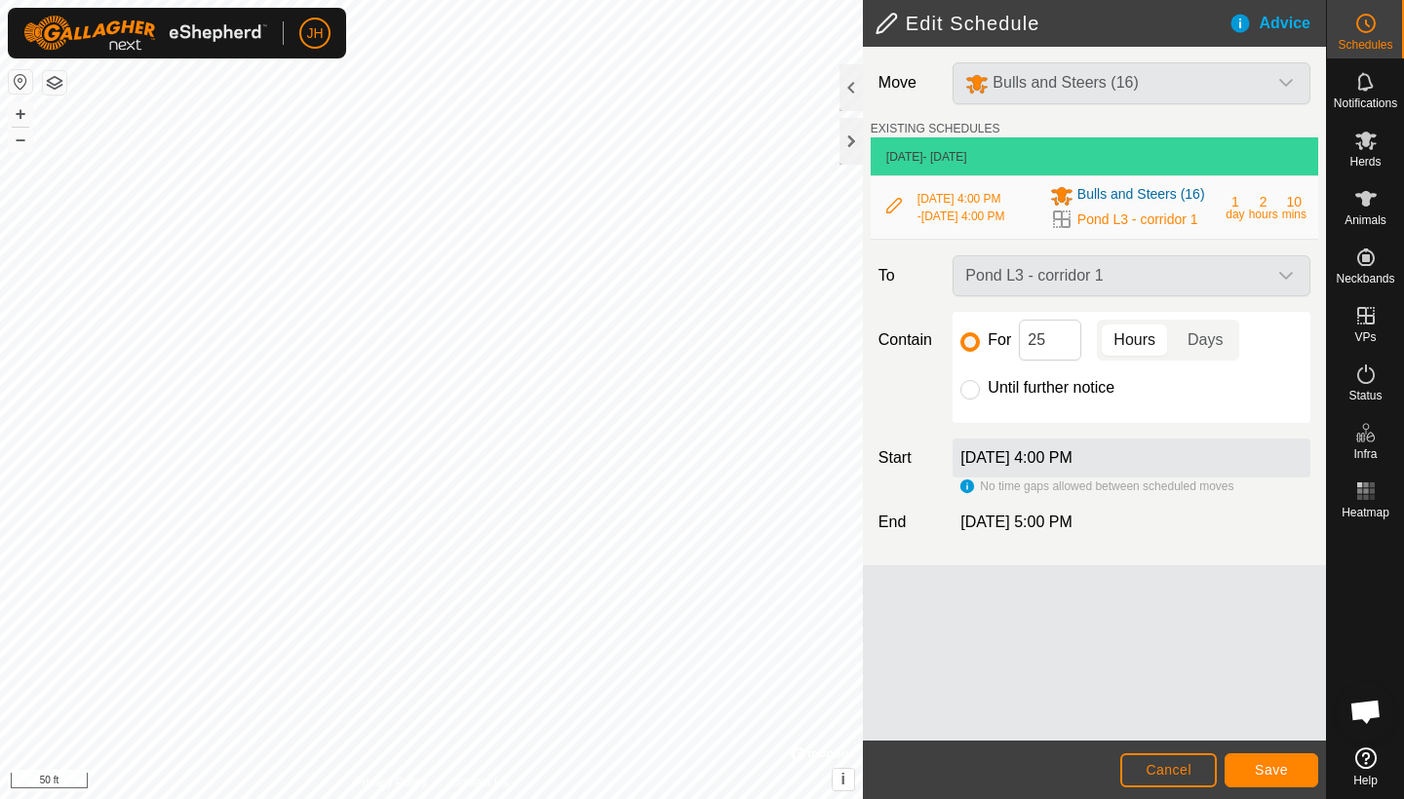
click at [1155, 400] on div "Until further notice" at bounding box center [1131, 387] width 342 height 23
click at [1054, 361] on input "25" at bounding box center [1050, 340] width 62 height 41
type input "24"
click at [1182, 400] on div "Until further notice" at bounding box center [1131, 387] width 342 height 23
click at [1254, 676] on button "Save" at bounding box center [1272, 771] width 94 height 34
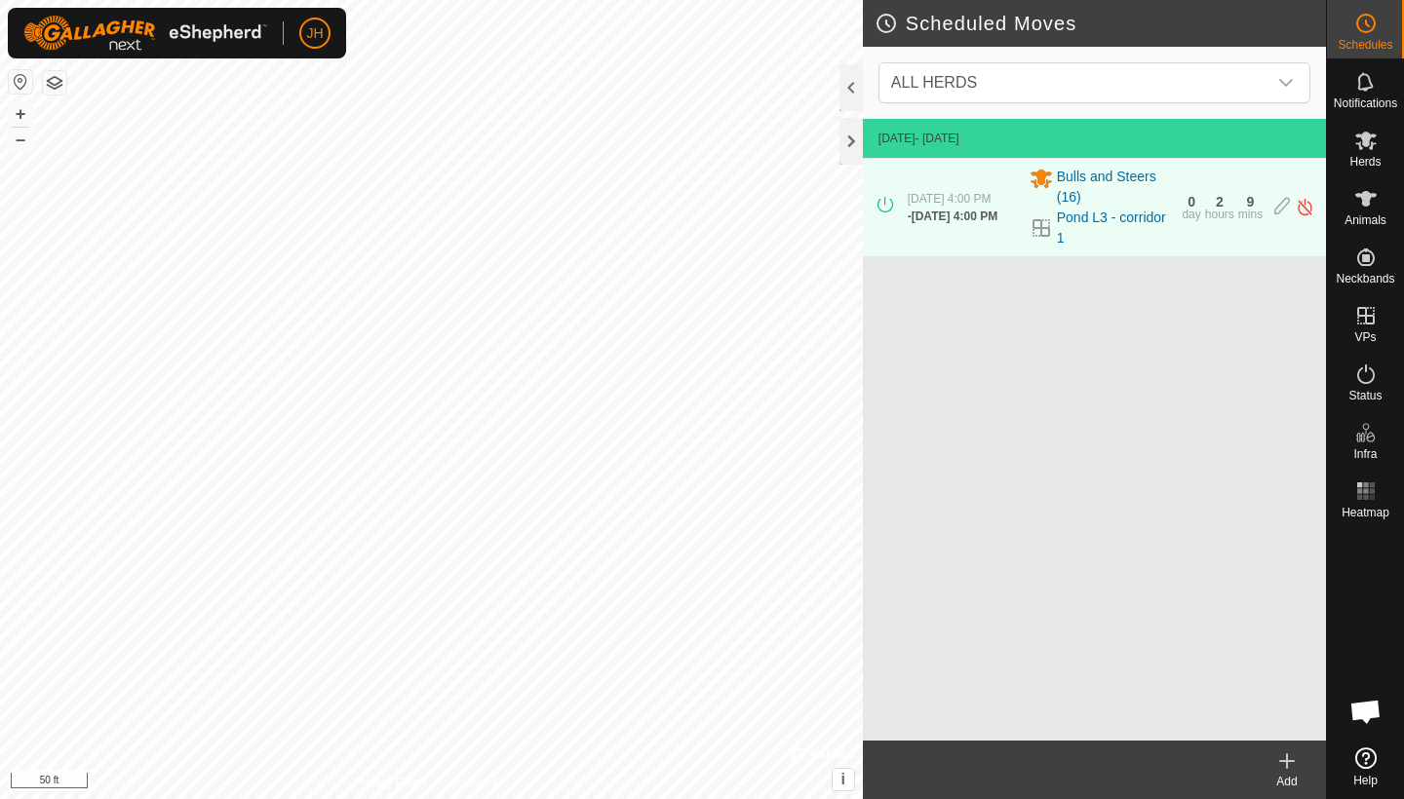
click at [1270, 676] on icon at bounding box center [1286, 761] width 23 height 23
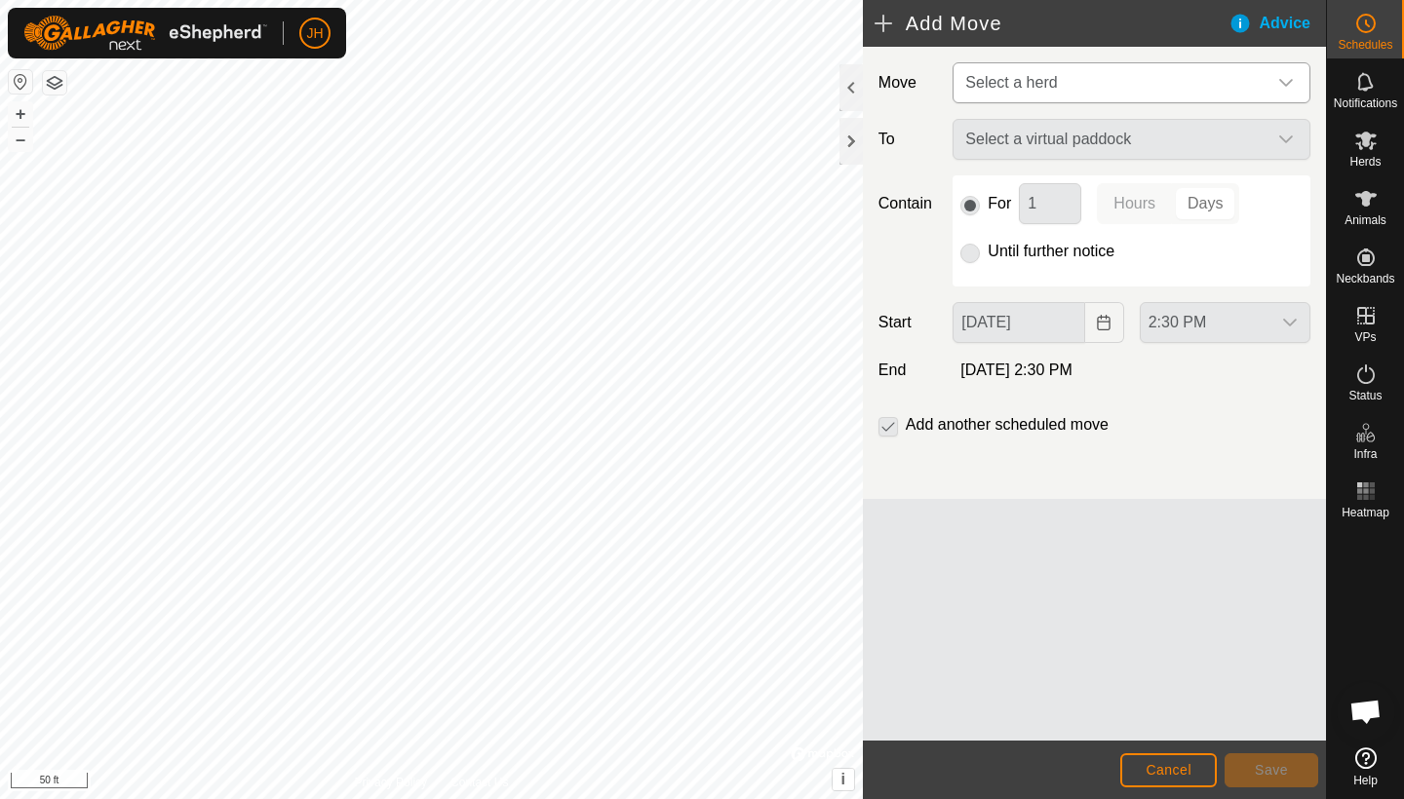
click at [1045, 91] on span "Select a herd" at bounding box center [1011, 82] width 92 height 17
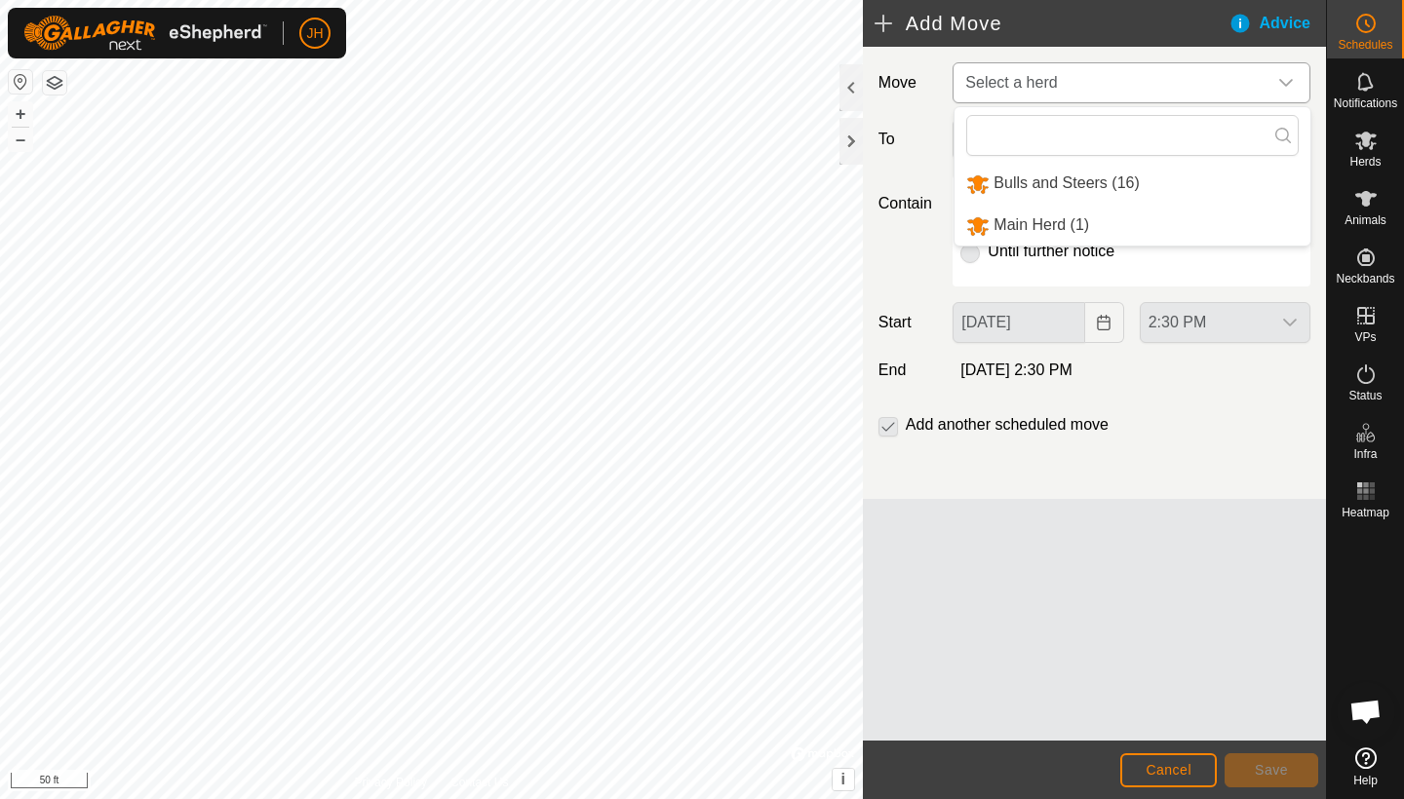
click at [1032, 183] on li "Bulls and Steers (16)" at bounding box center [1132, 184] width 356 height 40
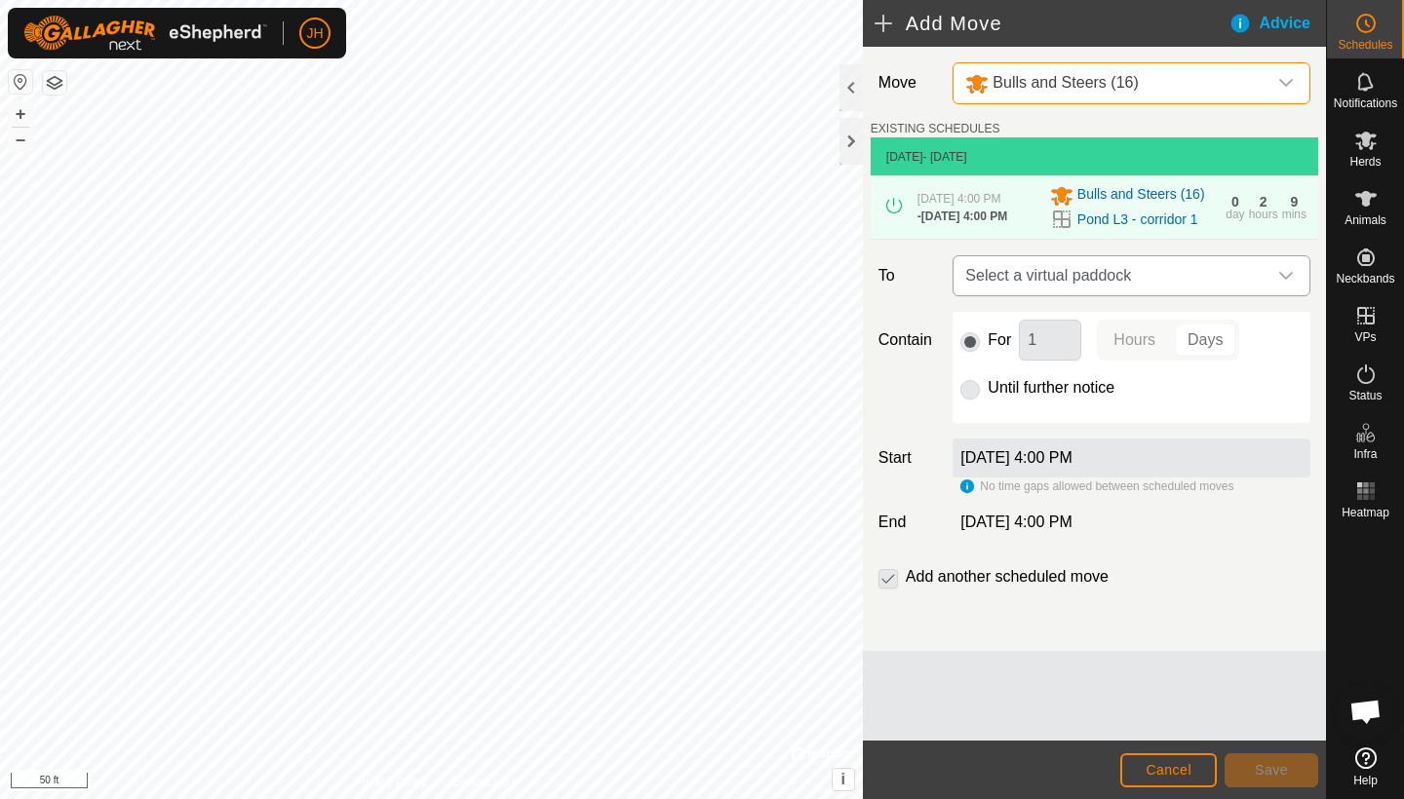
click at [1060, 290] on span "Select a virtual paddock" at bounding box center [1111, 275] width 309 height 39
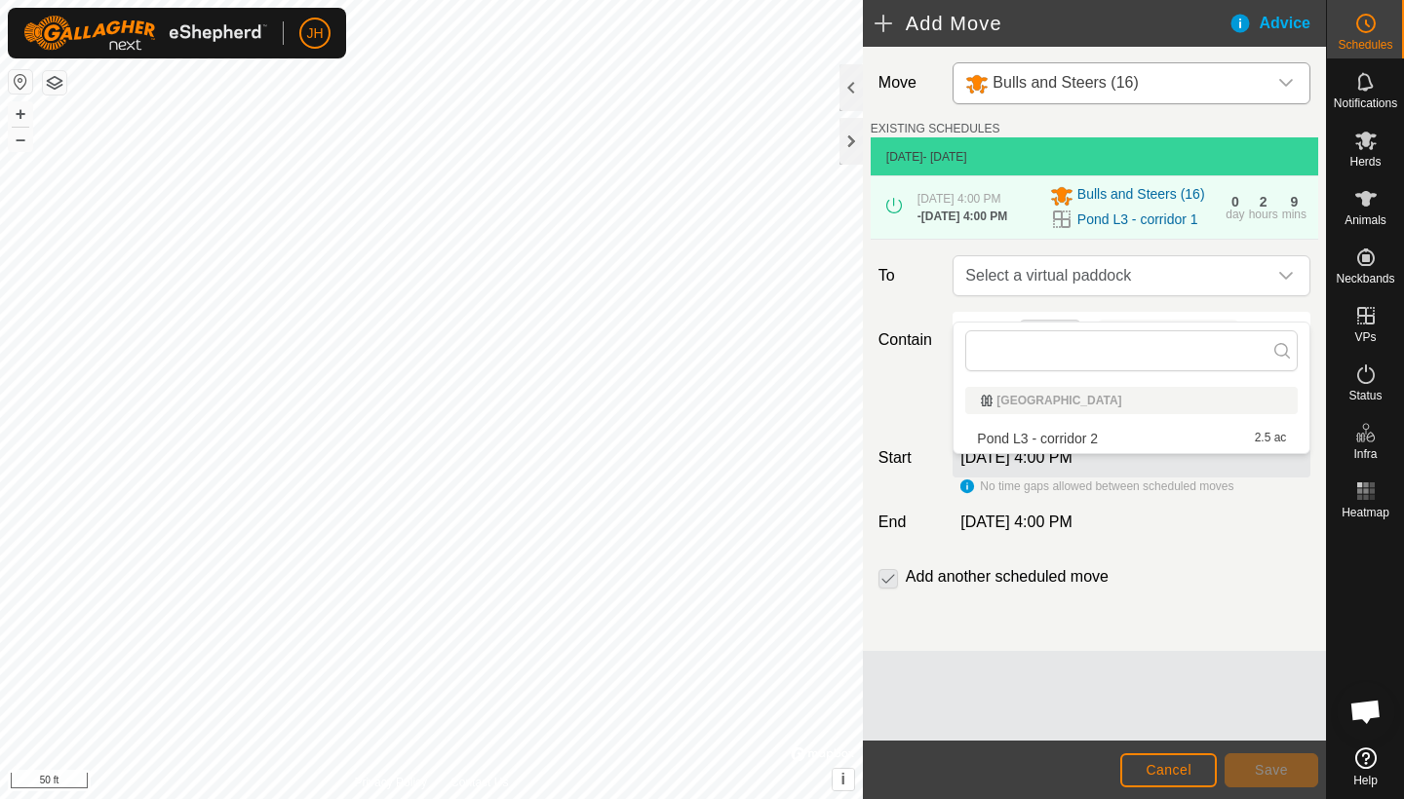
click at [1049, 436] on li "Pond L3 - corridor 2 2.5 ac" at bounding box center [1131, 438] width 332 height 29
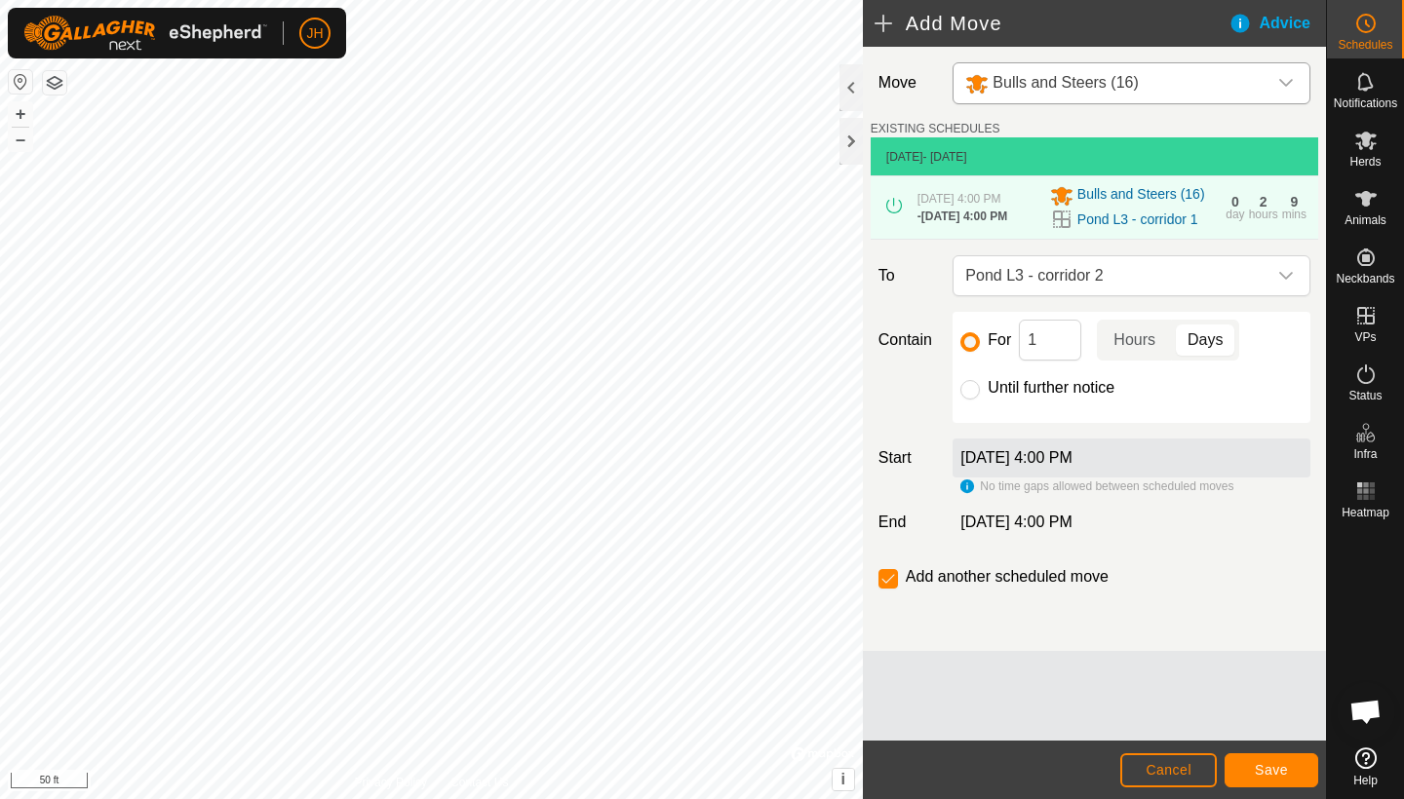
click at [971, 495] on div "No time gaps allowed between scheduled moves" at bounding box center [1096, 487] width 273 height 18
click at [1270, 676] on span "Save" at bounding box center [1271, 770] width 33 height 16
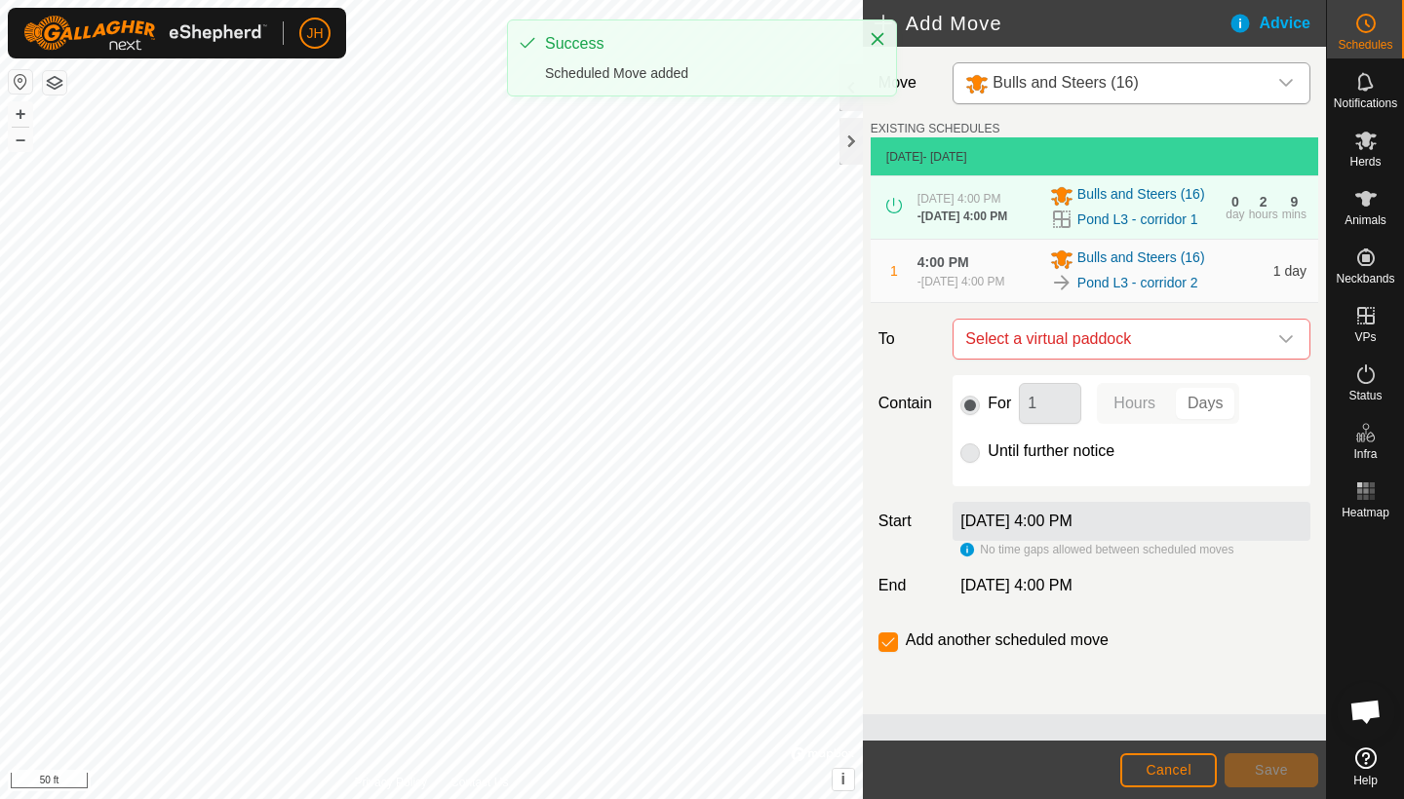
click at [1001, 206] on div "[DATE] 4:00 PM" at bounding box center [959, 199] width 84 height 18
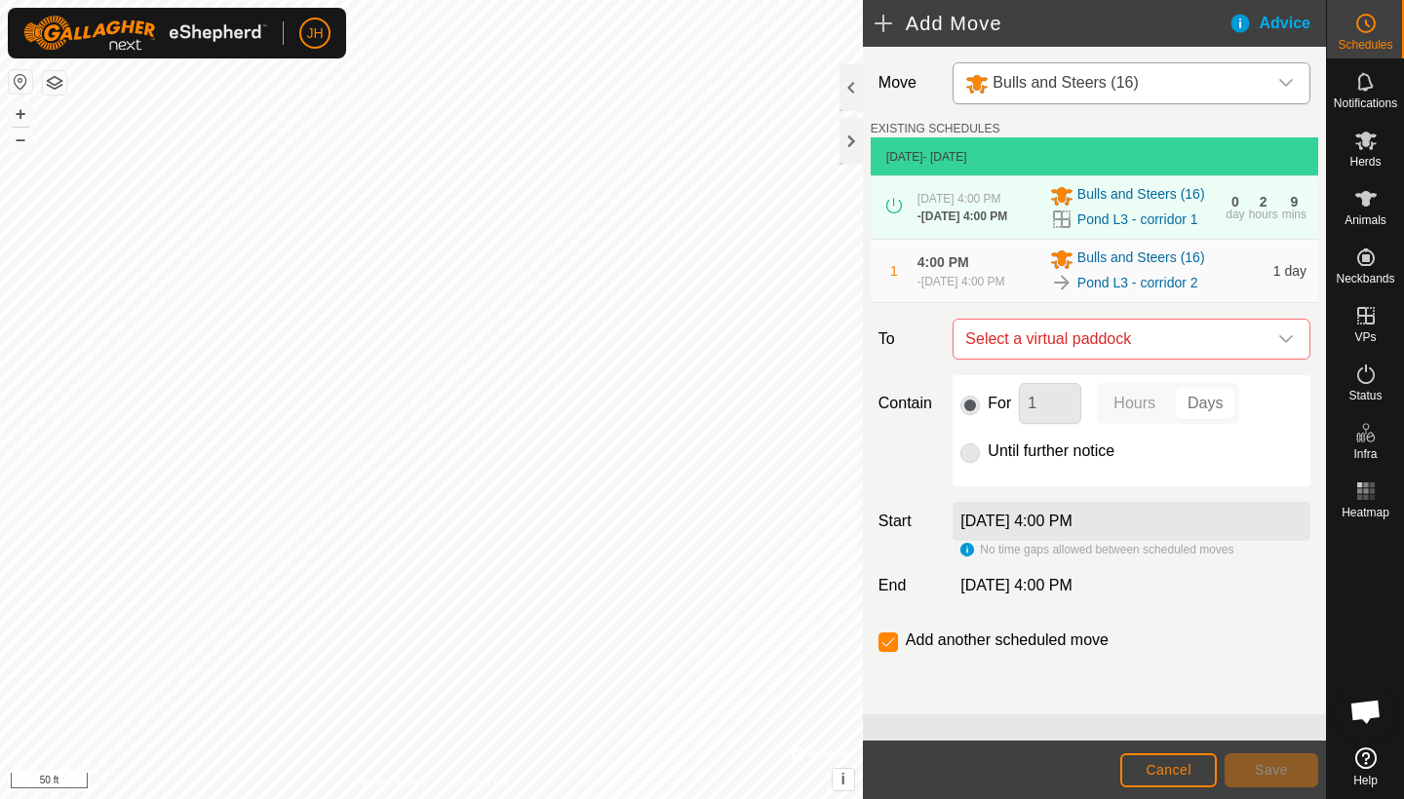
click at [958, 208] on div "[DATE] 4:00 PM" at bounding box center [959, 199] width 84 height 18
click at [925, 223] on span "[DATE] 4:00 PM" at bounding box center [964, 217] width 86 height 14
click at [1270, 204] on icon at bounding box center [1365, 199] width 21 height 16
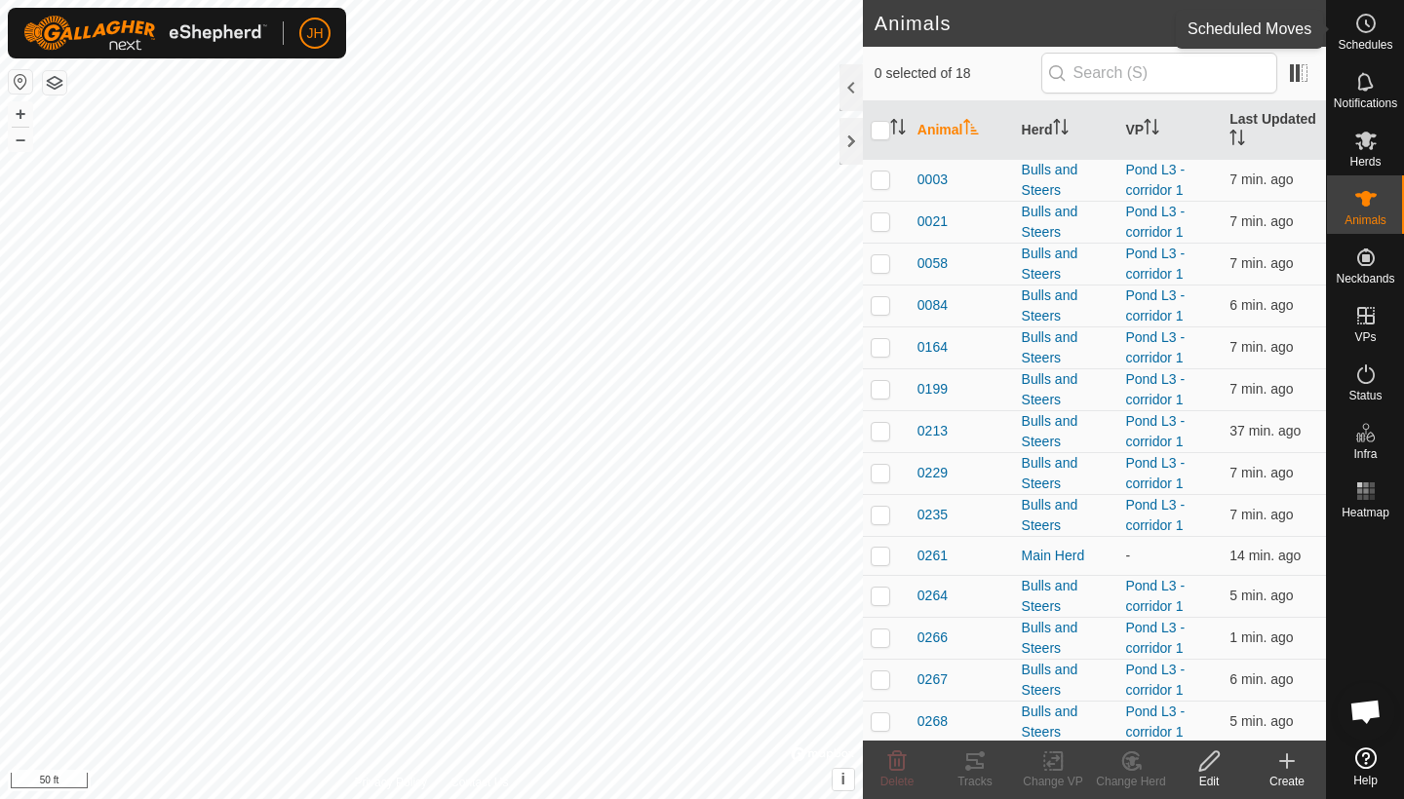
click at [1270, 37] on es-schedule-vp-svg-icon at bounding box center [1365, 23] width 35 height 31
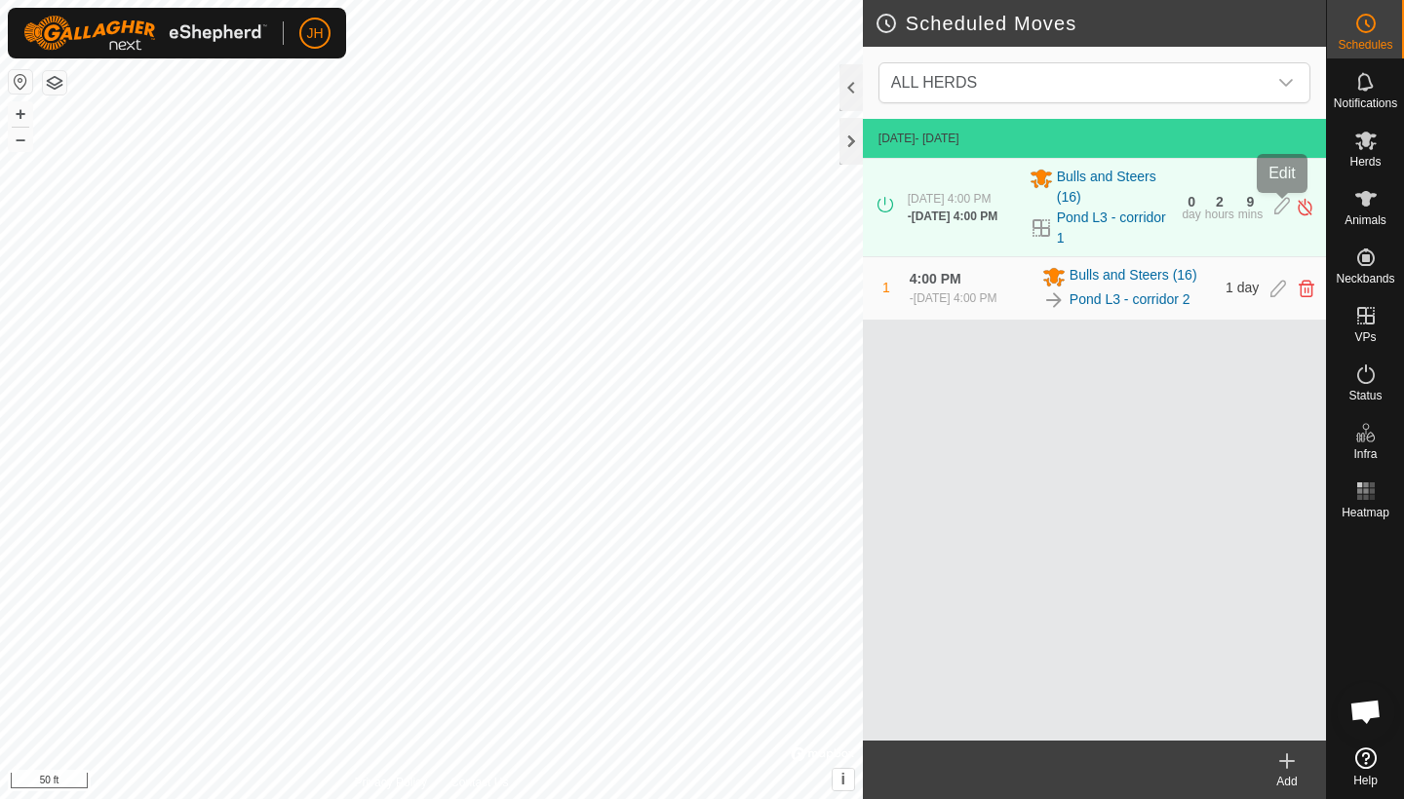
click at [1270, 200] on icon at bounding box center [1282, 207] width 16 height 20
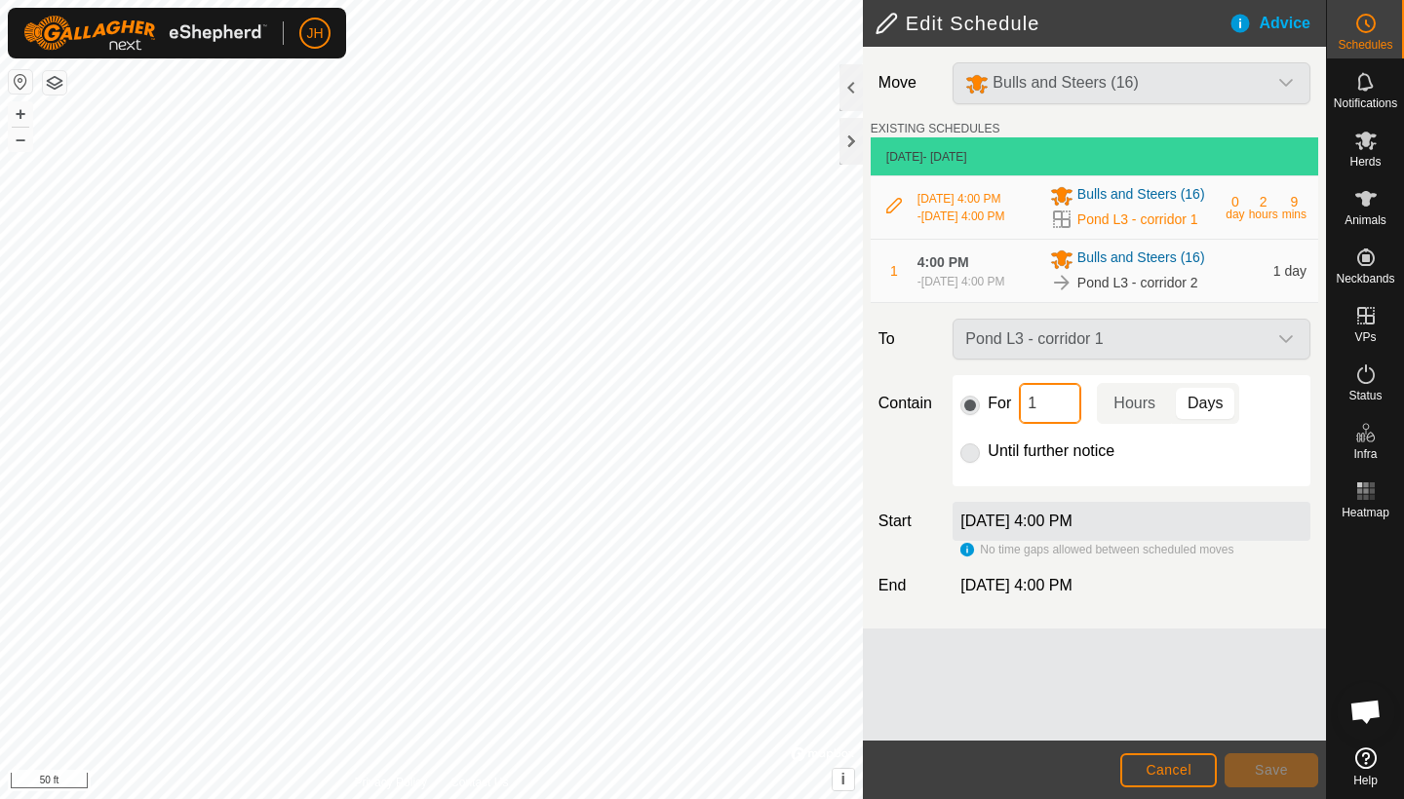
click at [1044, 424] on input "1" at bounding box center [1050, 403] width 62 height 41
type input "23"
click at [1142, 415] on span "Hours" at bounding box center [1134, 403] width 42 height 23
click at [1251, 676] on button "Save" at bounding box center [1272, 771] width 94 height 34
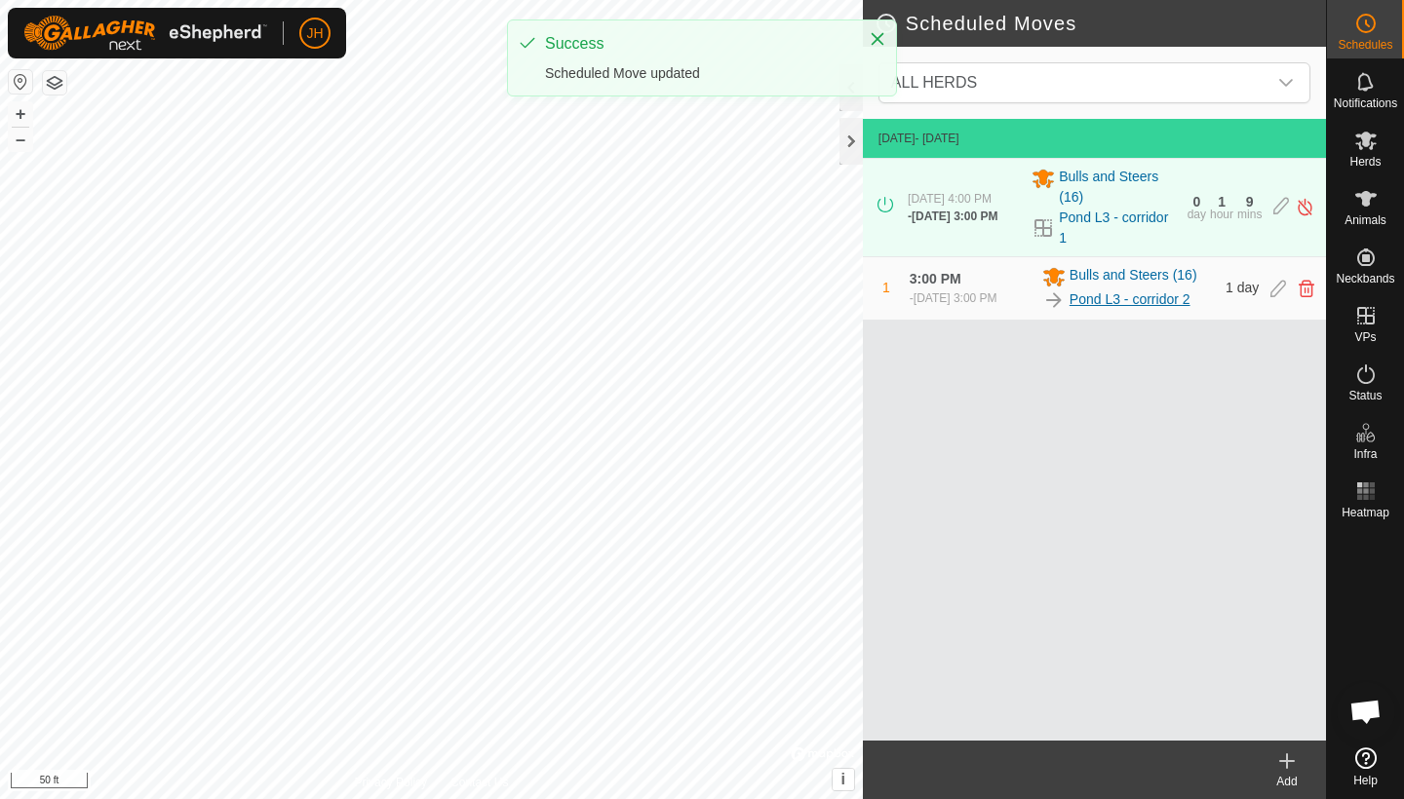
click at [1109, 297] on link "Pond L3 - corridor 2" at bounding box center [1130, 300] width 121 height 20
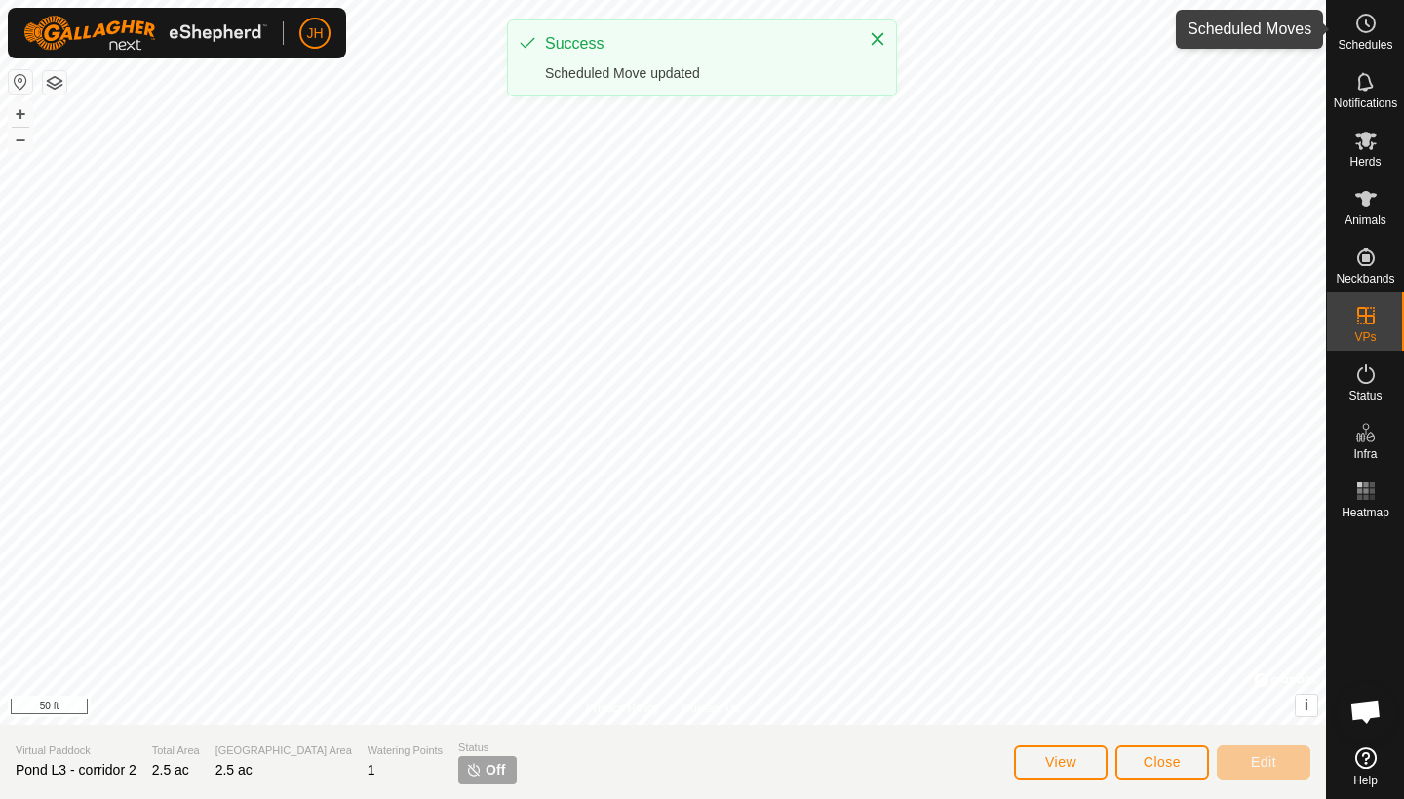
click at [1270, 39] on span "Schedules" at bounding box center [1365, 45] width 55 height 12
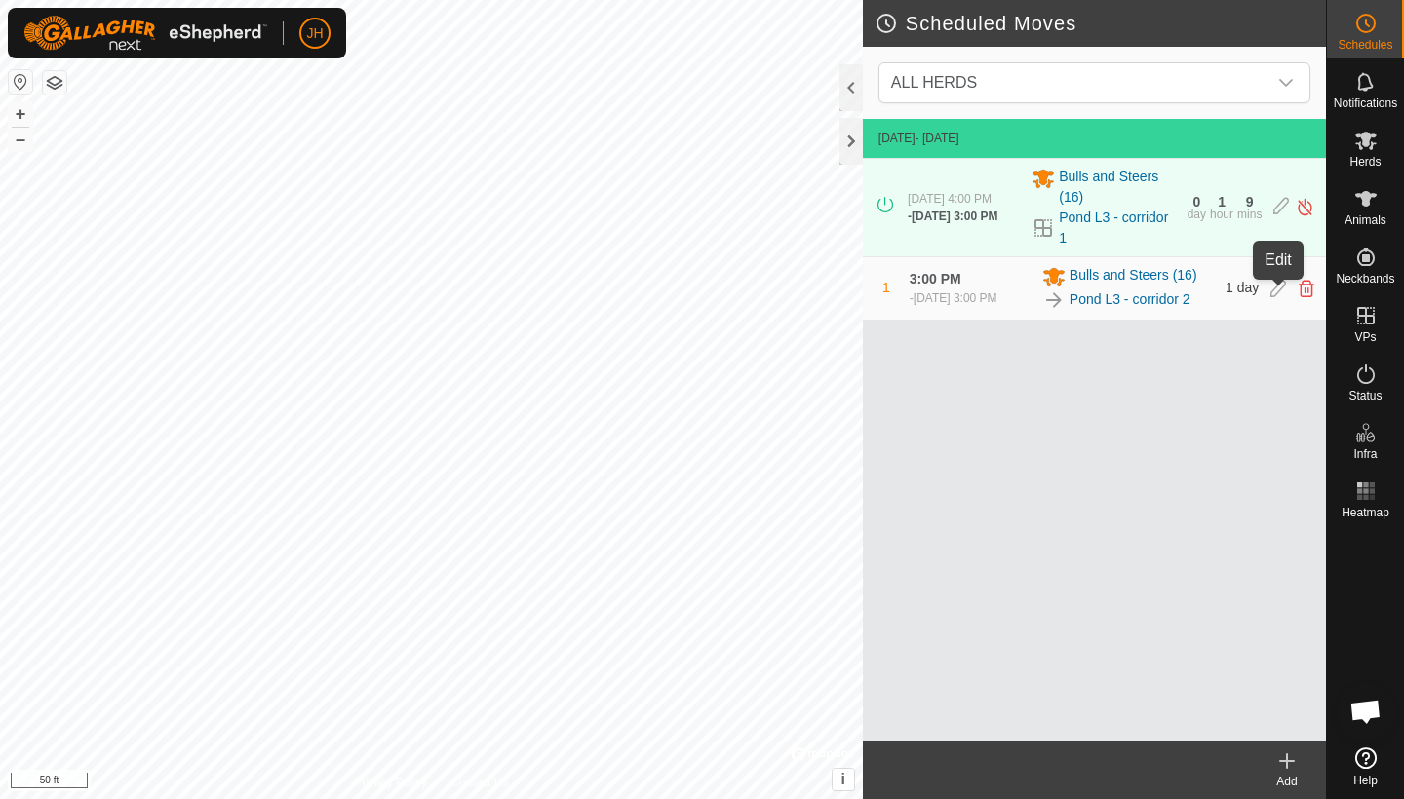
click at [1270, 289] on icon at bounding box center [1278, 289] width 16 height 18
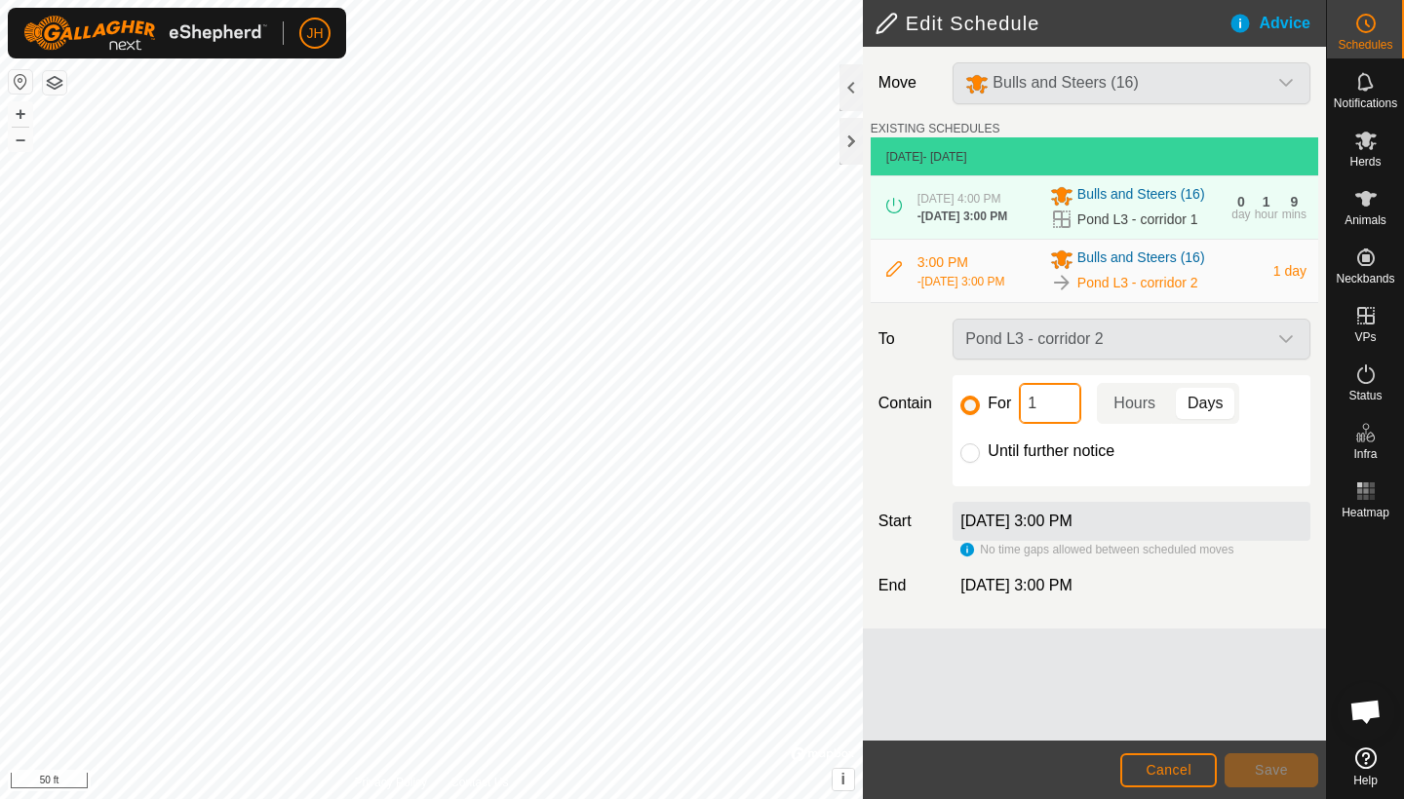
click at [1057, 424] on input "1" at bounding box center [1050, 403] width 62 height 41
click at [1151, 415] on span "Hours" at bounding box center [1134, 403] width 42 height 23
click at [1060, 424] on input "1" at bounding box center [1050, 403] width 62 height 41
type input "2"
click at [1163, 463] on div "Until further notice" at bounding box center [1131, 451] width 342 height 23
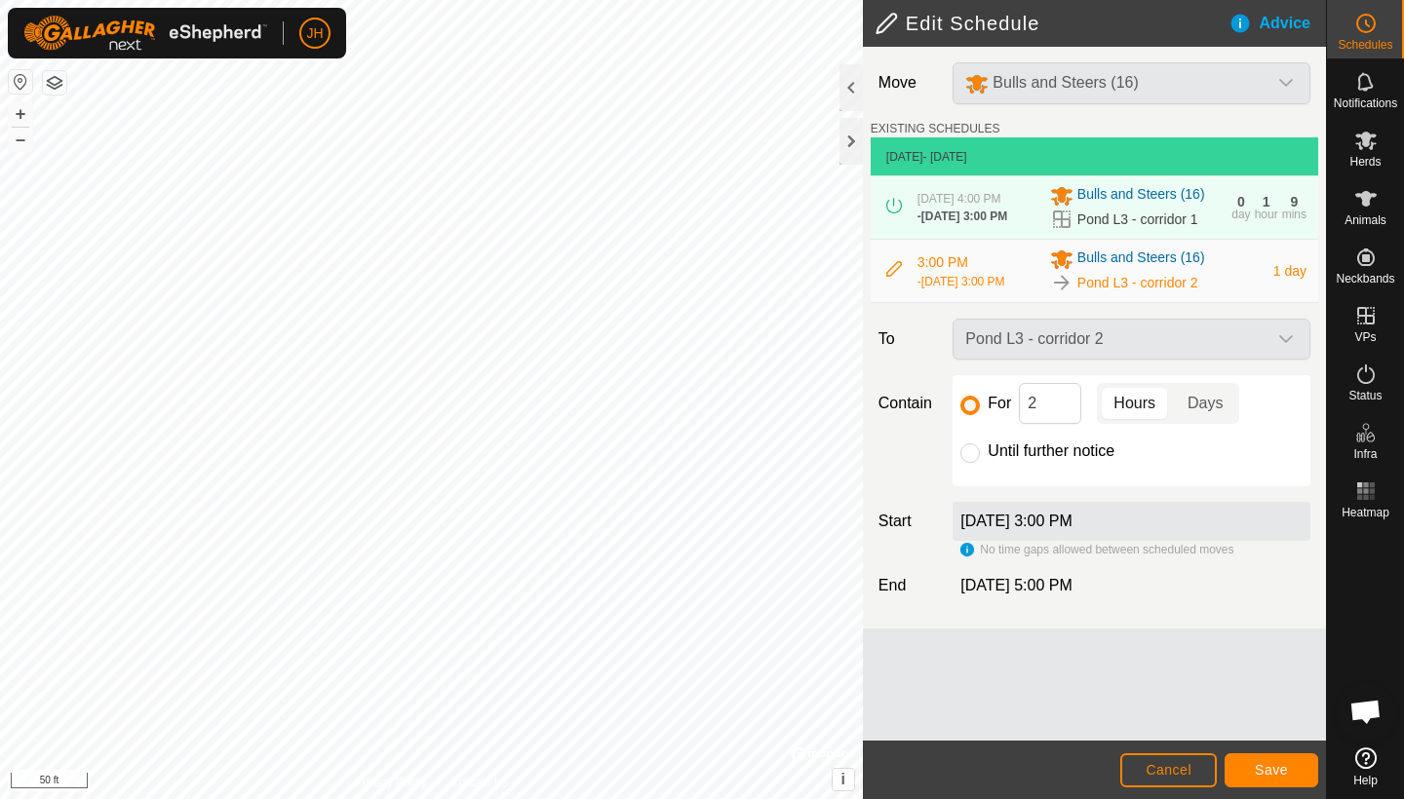
click at [1266, 676] on button "Save" at bounding box center [1272, 771] width 94 height 34
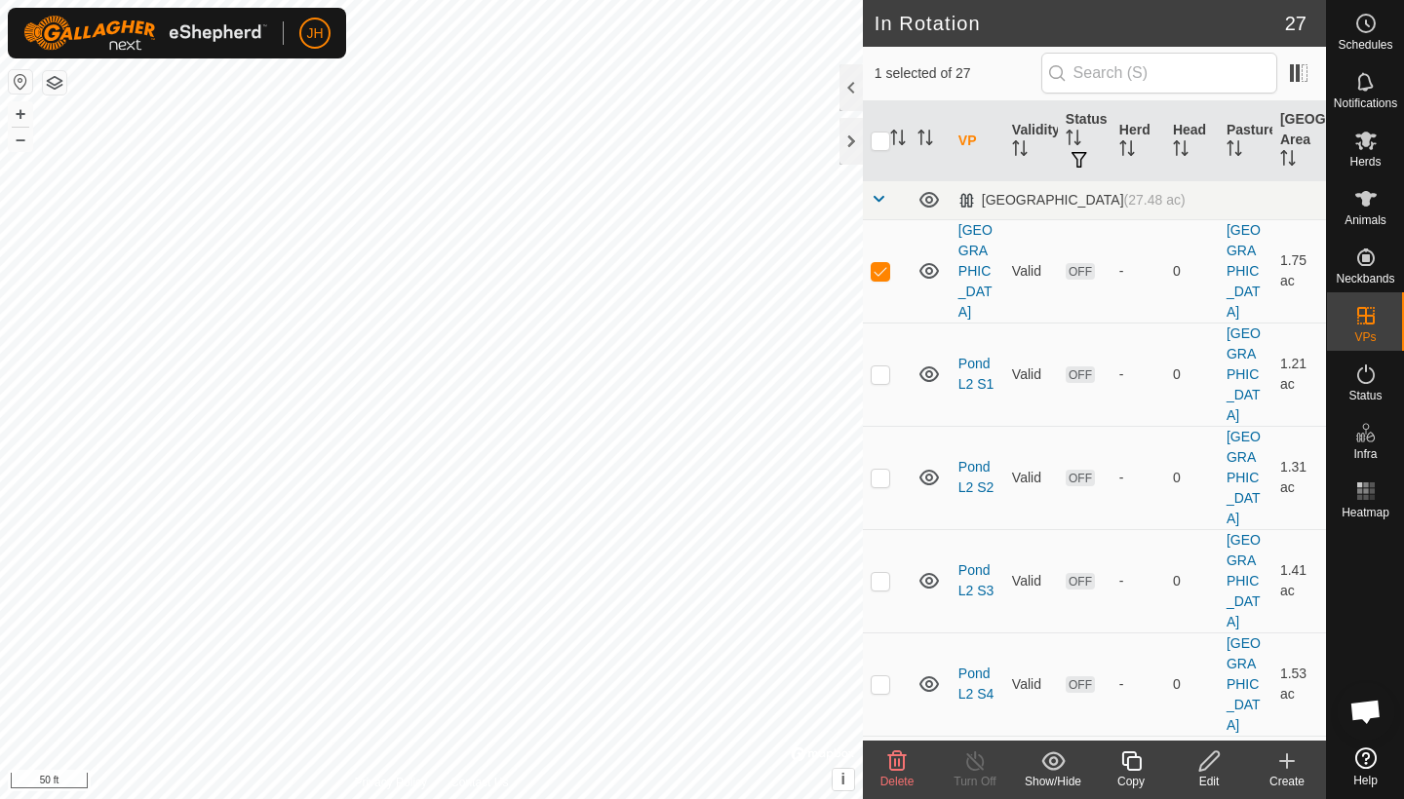
checkbox input "false"
checkbox input "true"
checkbox input "false"
click at [888, 264] on p-checkbox at bounding box center [880, 271] width 19 height 16
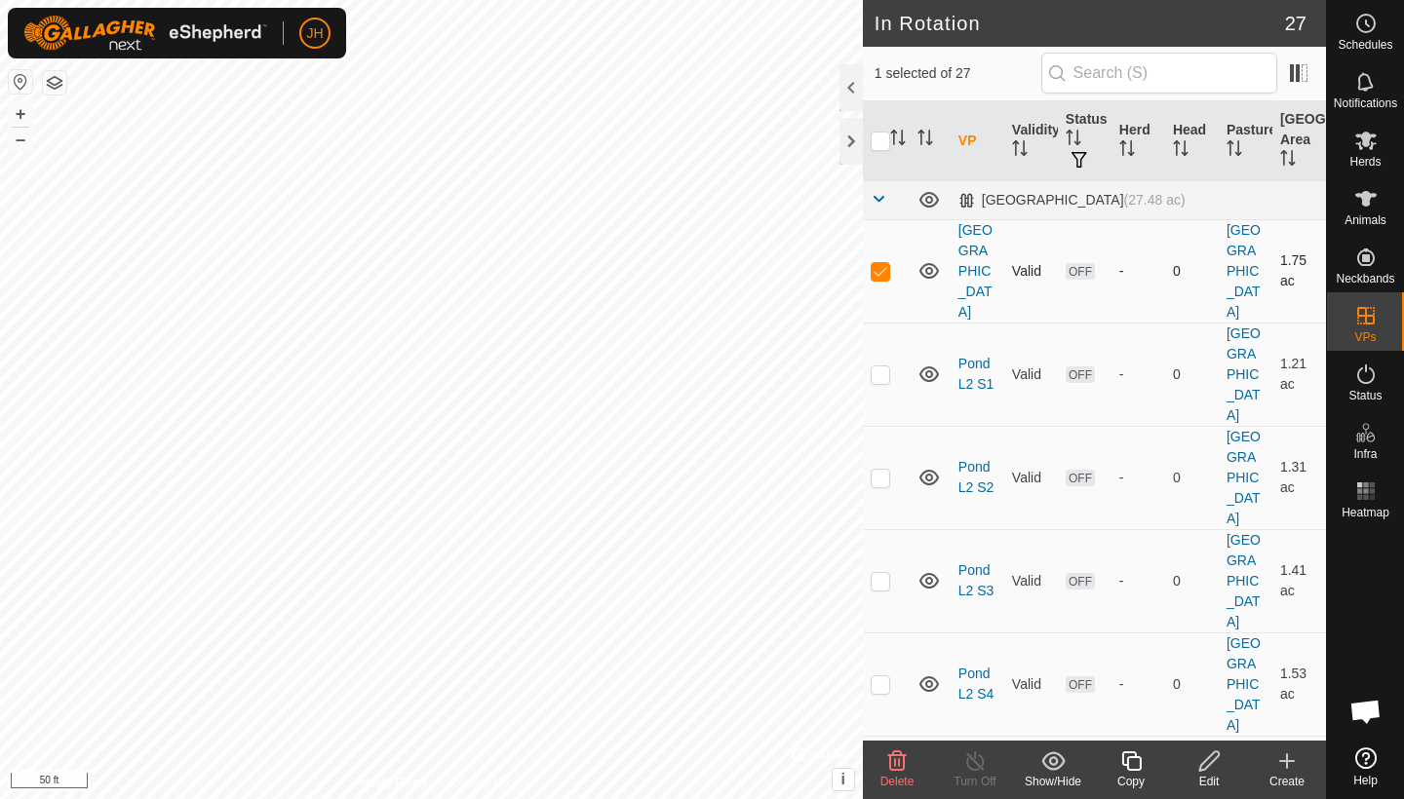
checkbox input "false"
click at [892, 426] on td at bounding box center [886, 477] width 47 height 103
checkbox input "true"
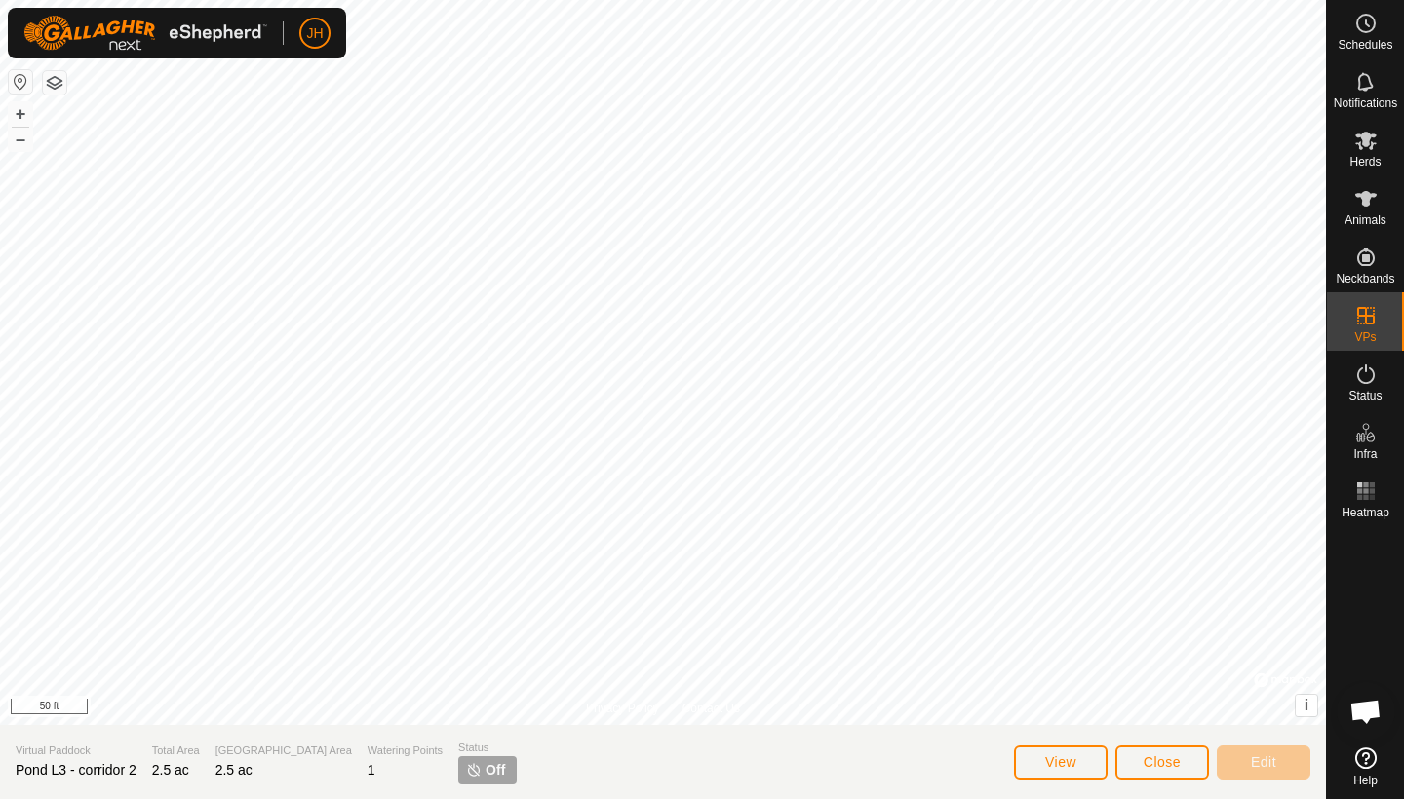
click at [1022, 676] on button "View" at bounding box center [1061, 763] width 94 height 34
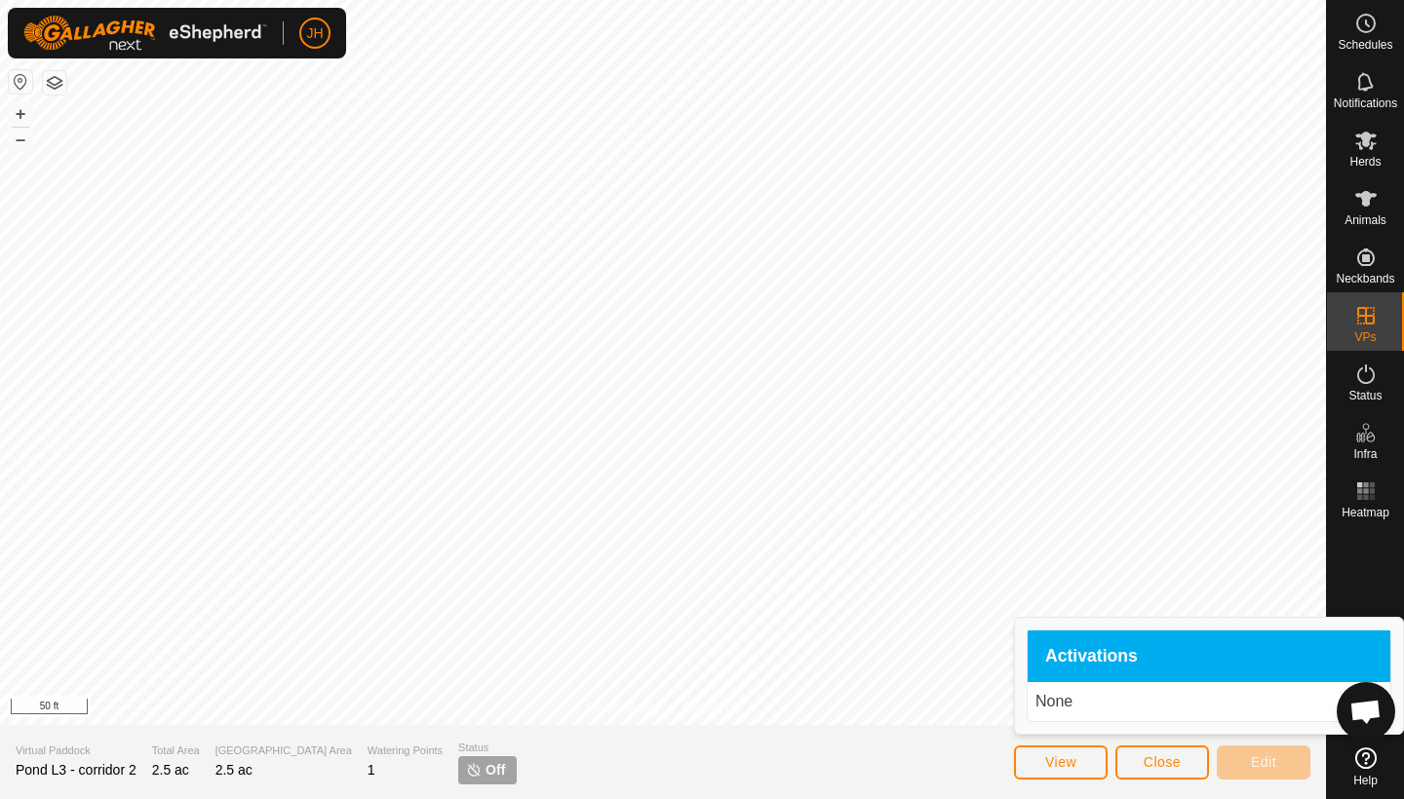
click at [1156, 676] on span "Close" at bounding box center [1162, 763] width 37 height 16
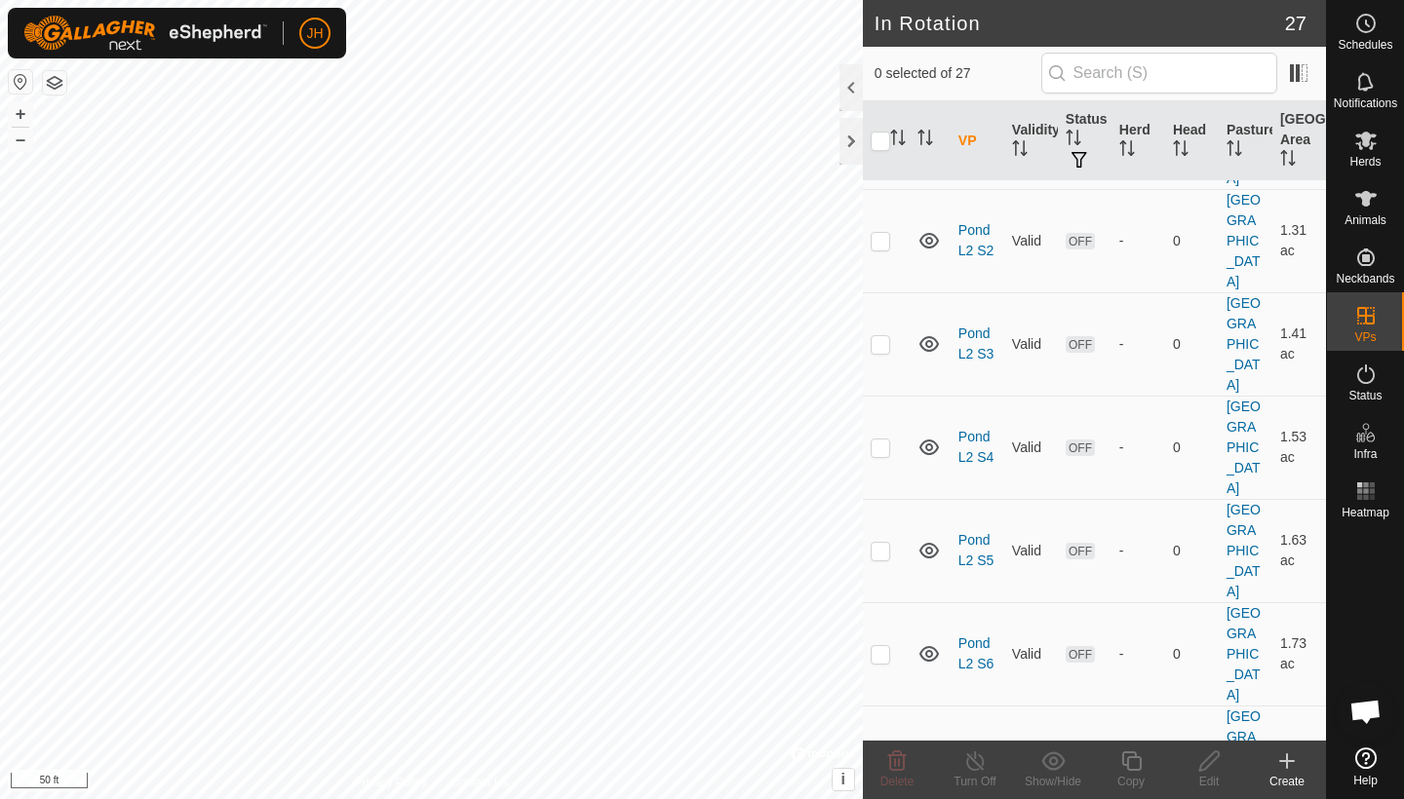
scroll to position [254, 0]
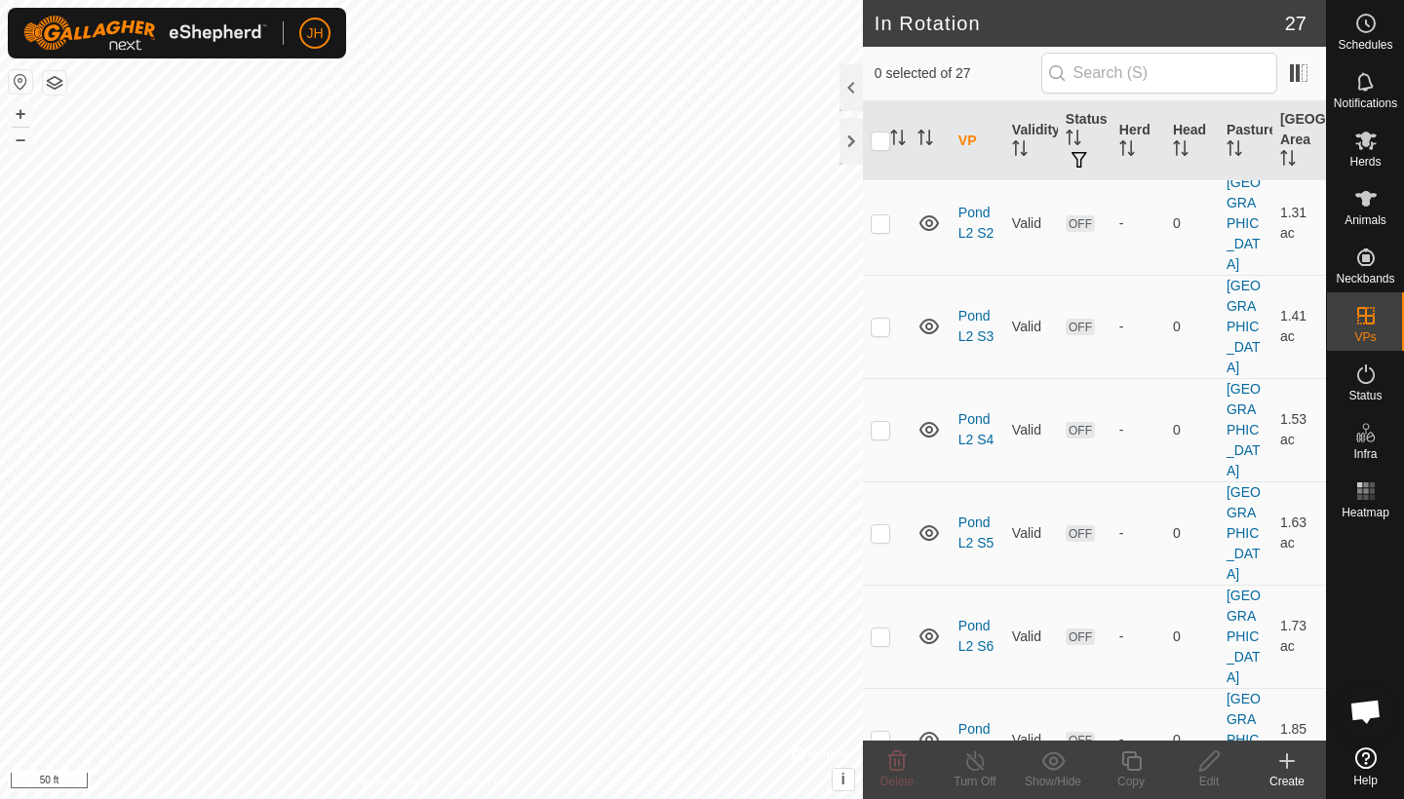
checkbox input "true"
click at [1126, 676] on div "Copy" at bounding box center [1131, 782] width 78 height 18
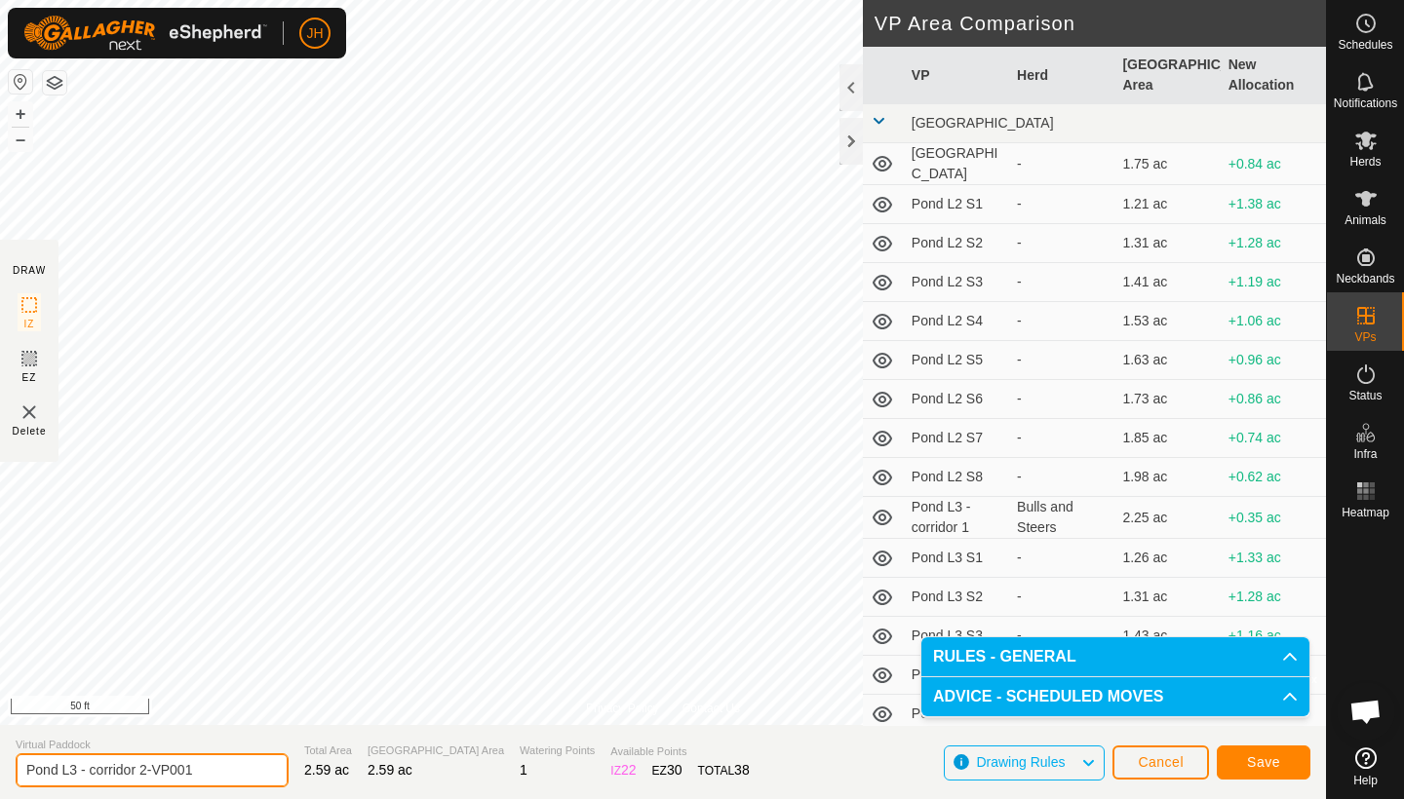
click at [204, 676] on input "Pond L3 - corridor 2-VP001" at bounding box center [152, 771] width 273 height 34
type input "Pond L3 - corridor 3"
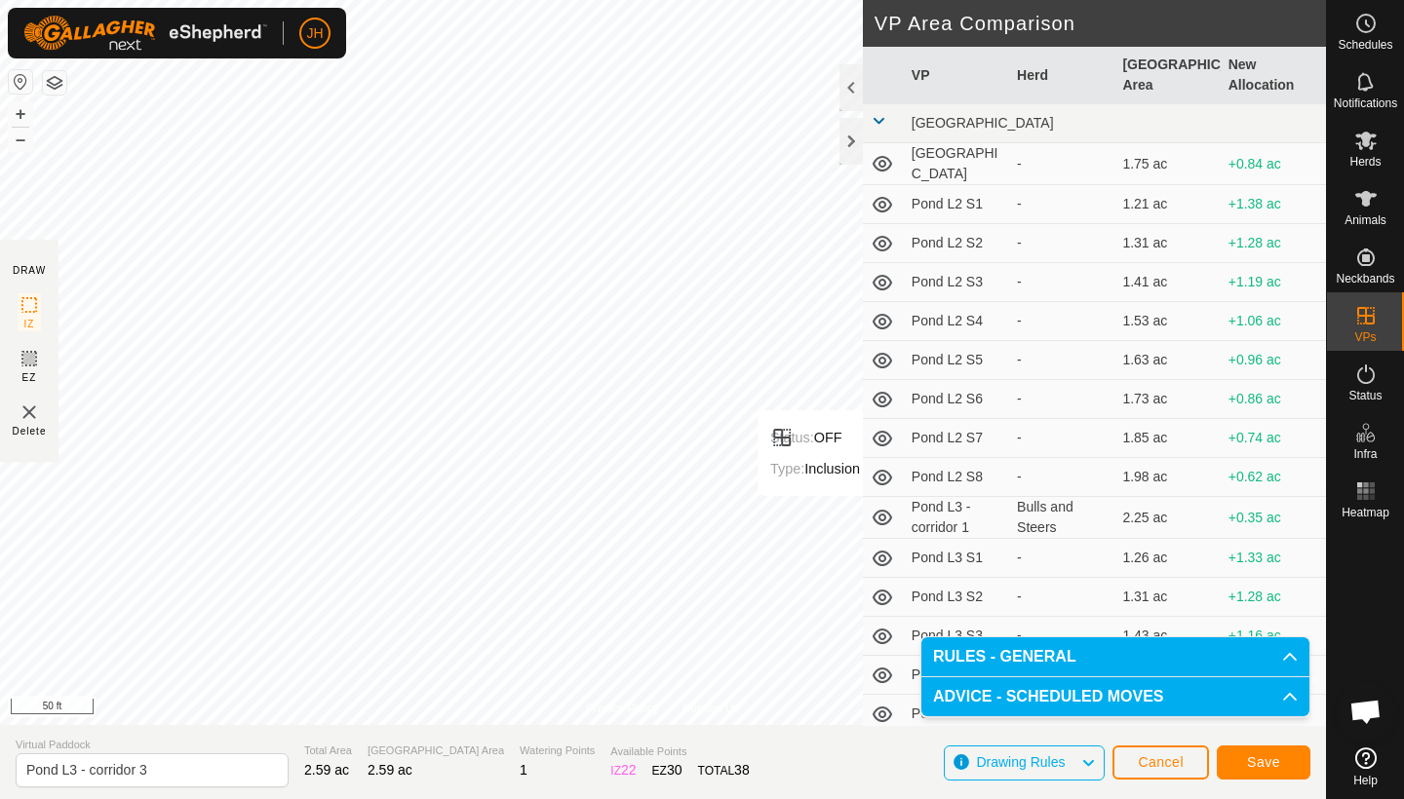
click at [1270, 676] on button "Save" at bounding box center [1264, 763] width 94 height 34
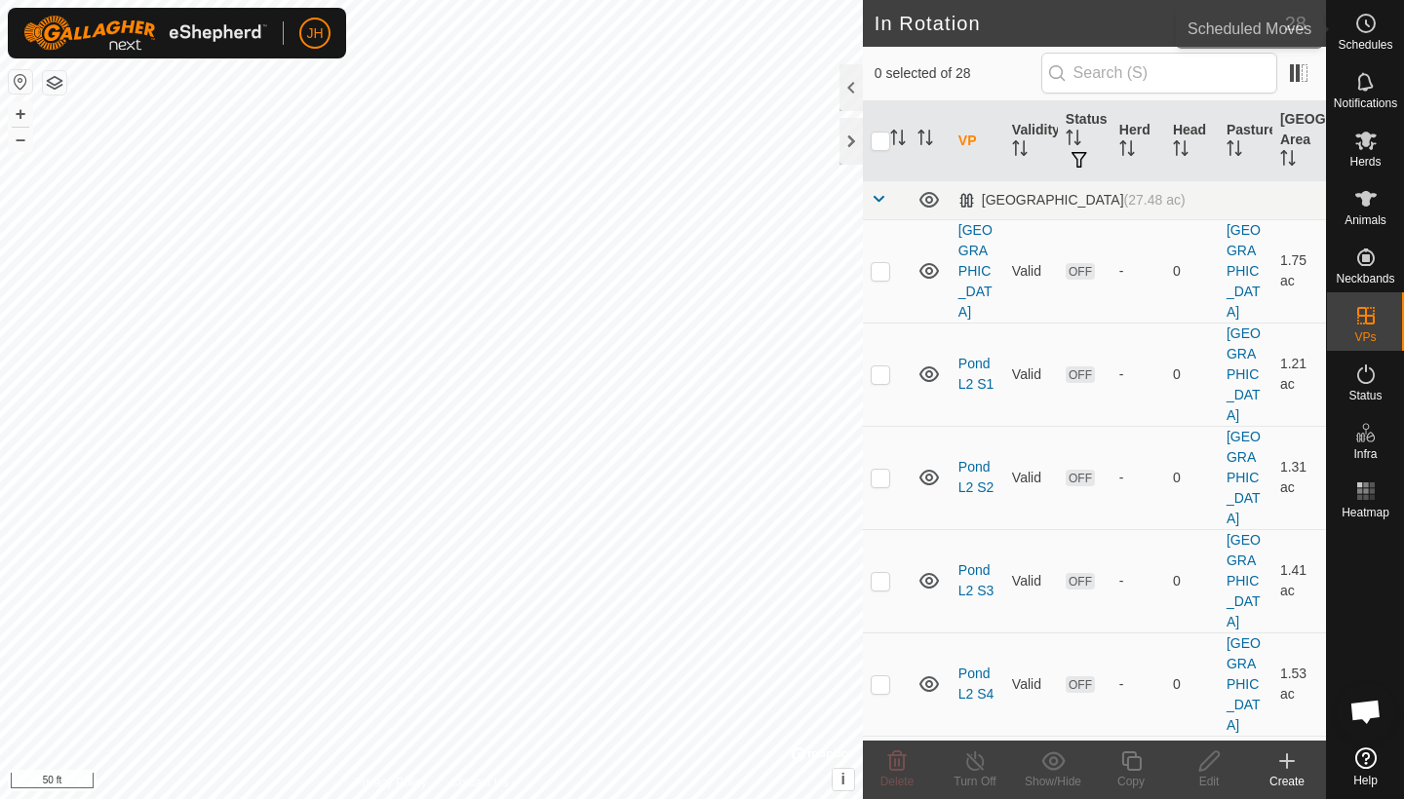
click at [1270, 18] on icon at bounding box center [1365, 23] width 23 height 23
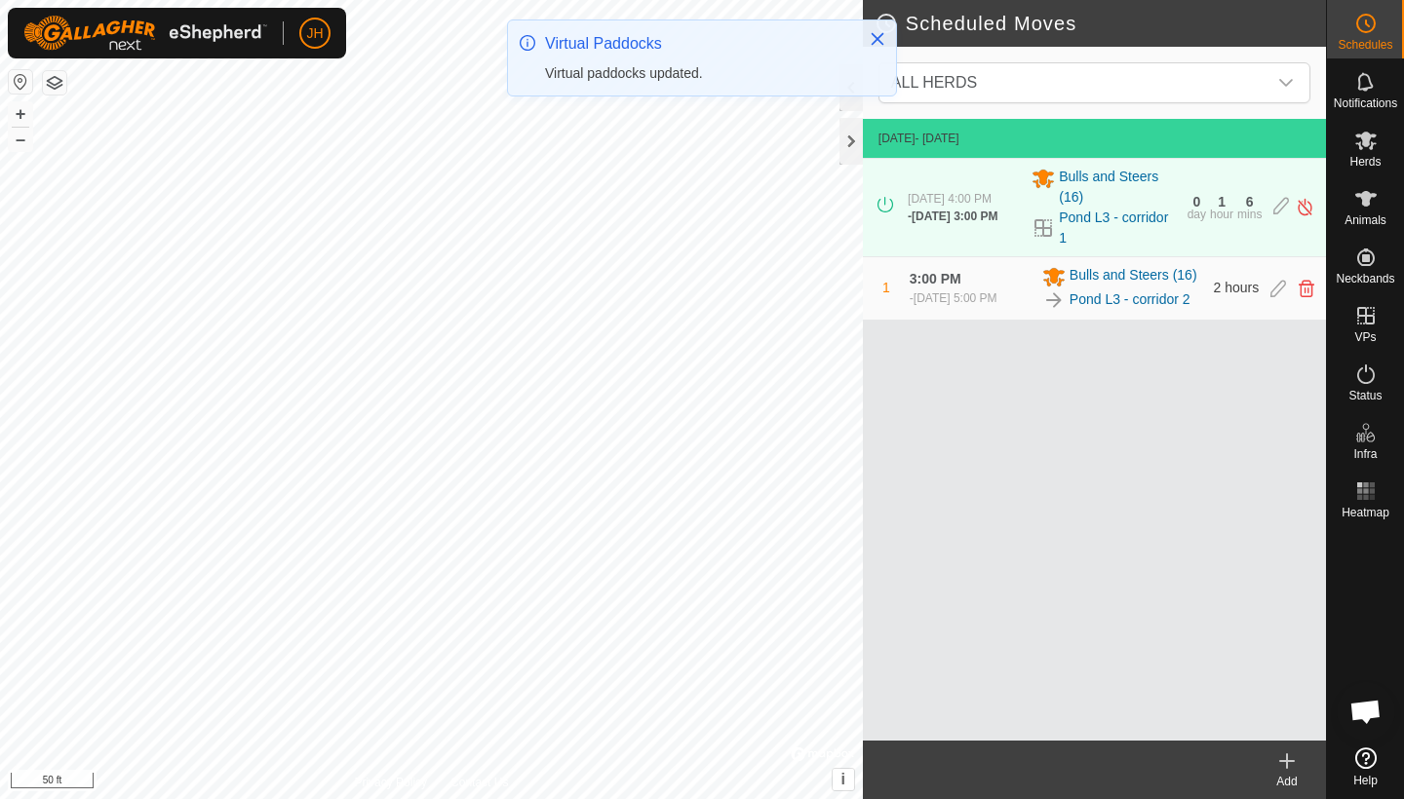
click at [1270, 676] on icon at bounding box center [1286, 761] width 23 height 23
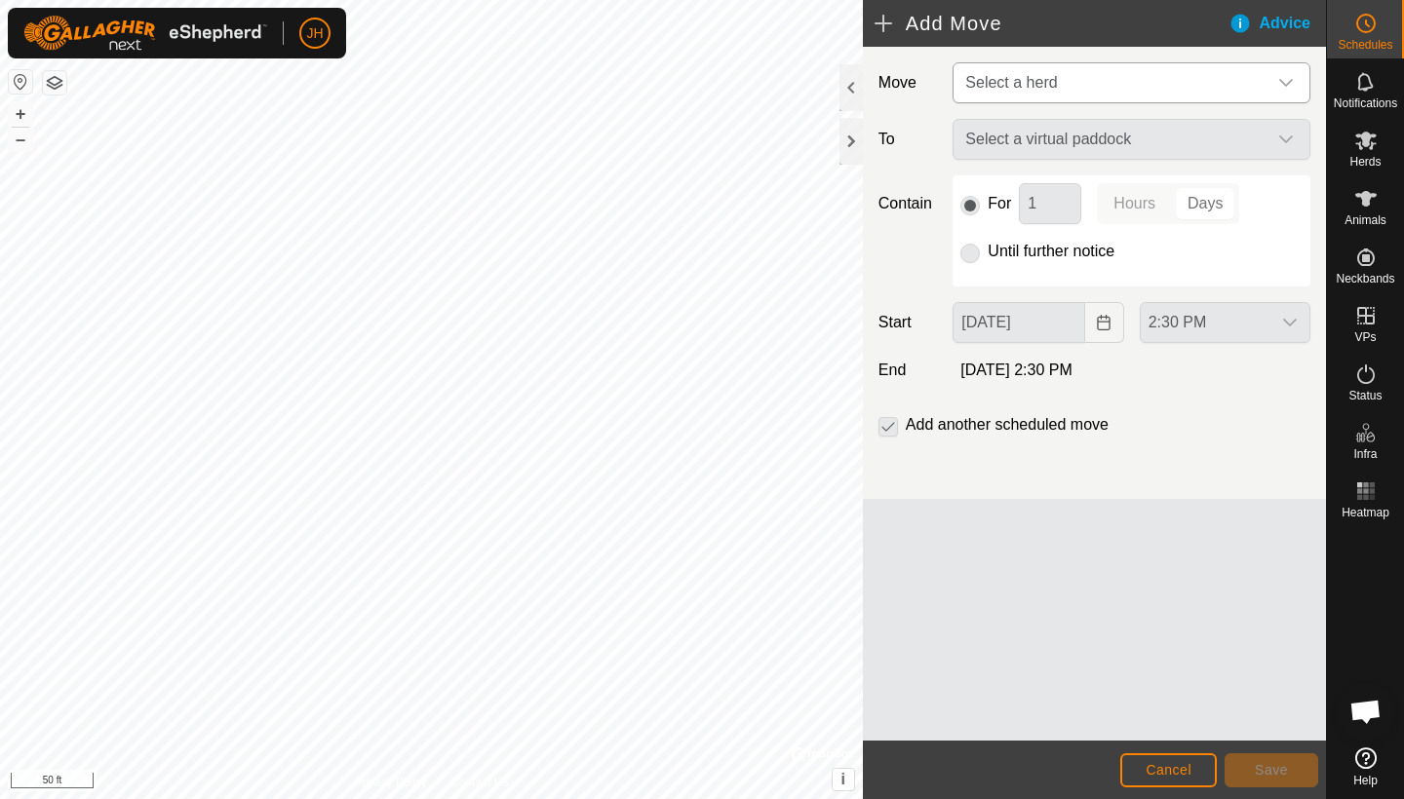
click at [1063, 89] on span "Select a herd" at bounding box center [1111, 82] width 309 height 39
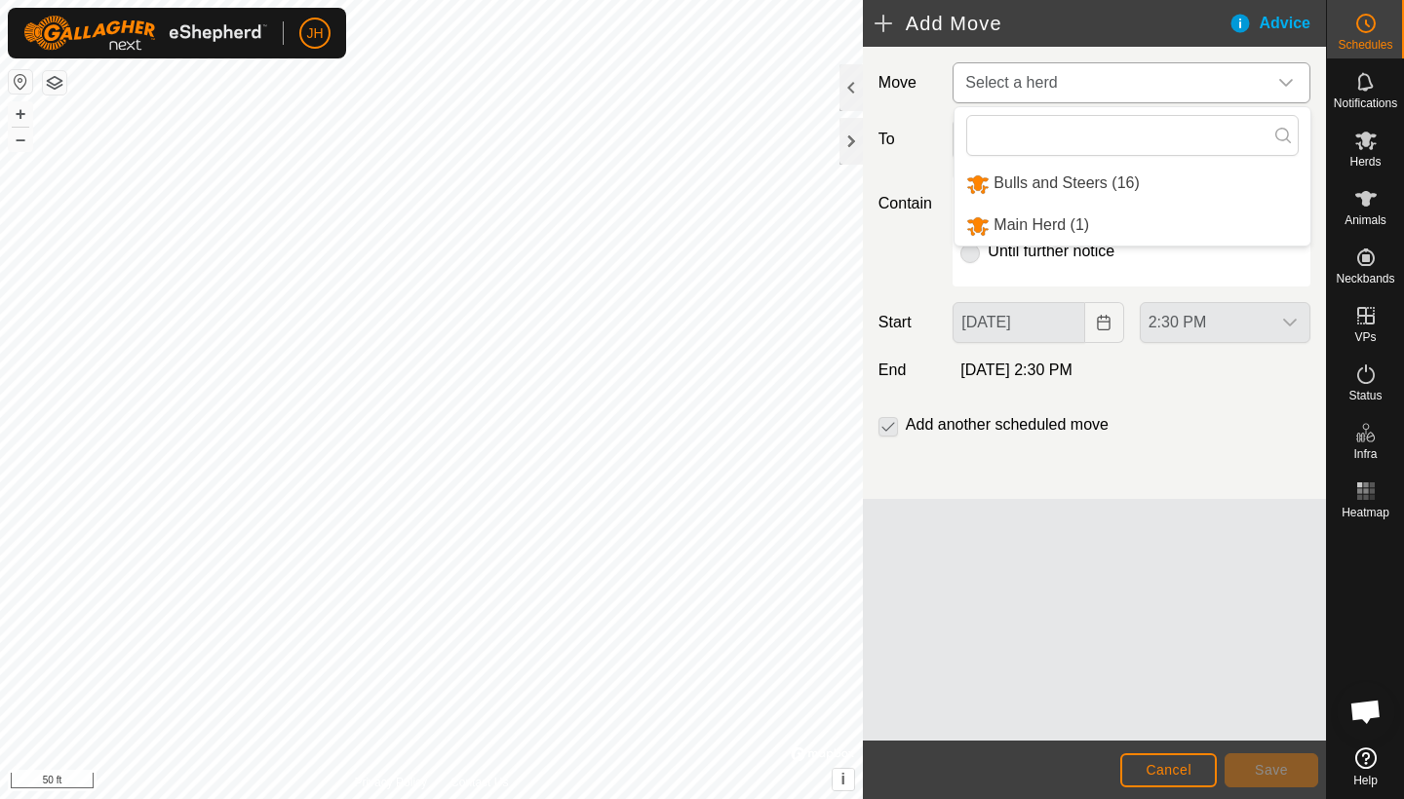
click at [1053, 182] on li "Bulls and Steers (16)" at bounding box center [1132, 184] width 356 height 40
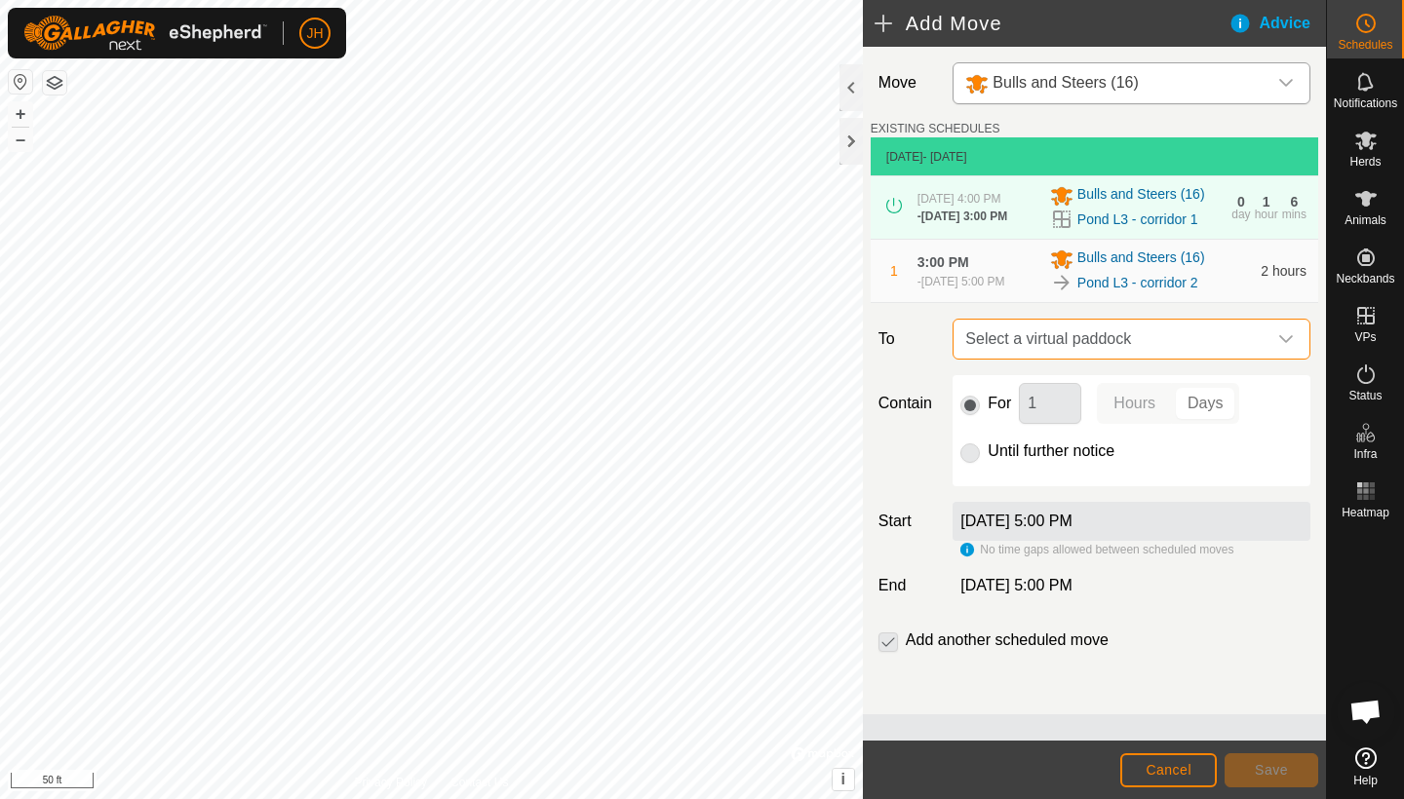
click at [1100, 359] on span "Select a virtual paddock" at bounding box center [1111, 339] width 309 height 39
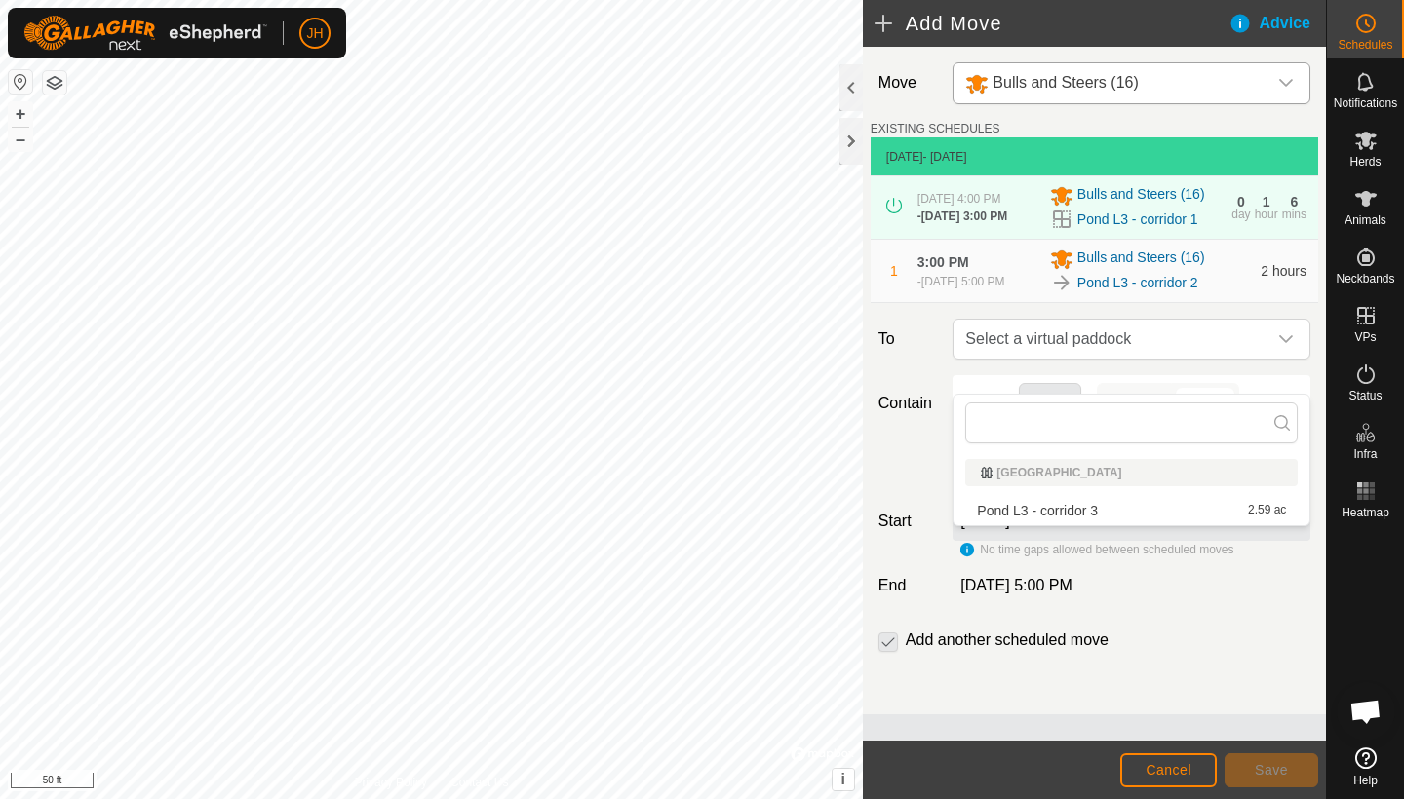
click at [1065, 517] on li "Pond L3 - corridor 3 2.59 ac" at bounding box center [1131, 510] width 332 height 29
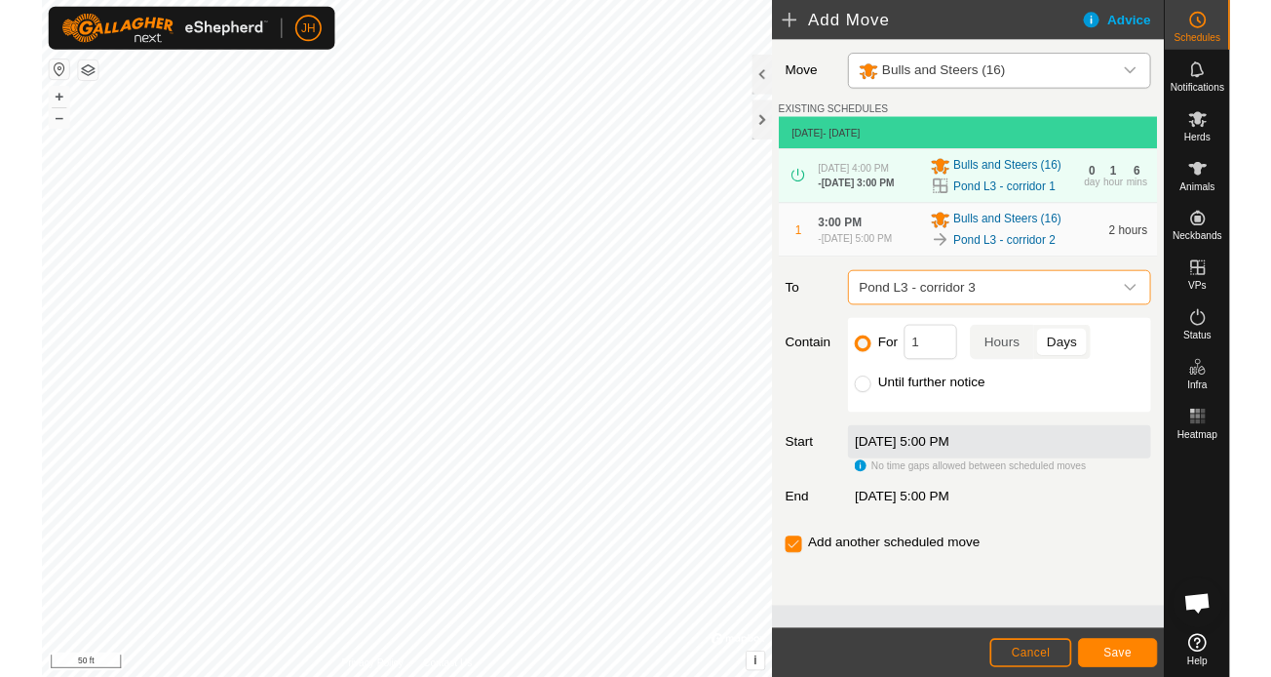
scroll to position [6, 0]
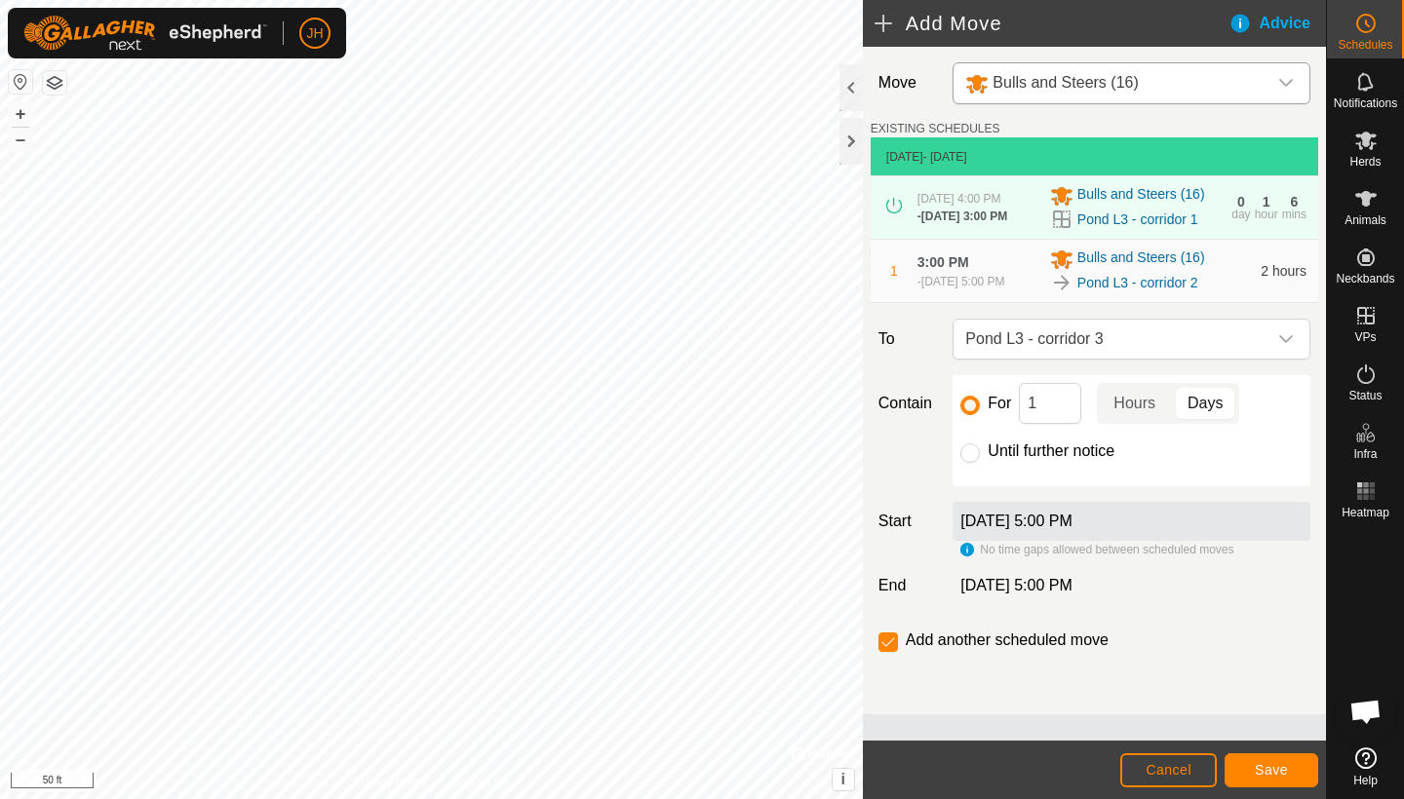
click at [1270, 676] on button "Save" at bounding box center [1272, 771] width 94 height 34
